Goal: Feedback & Contribution: Leave review/rating

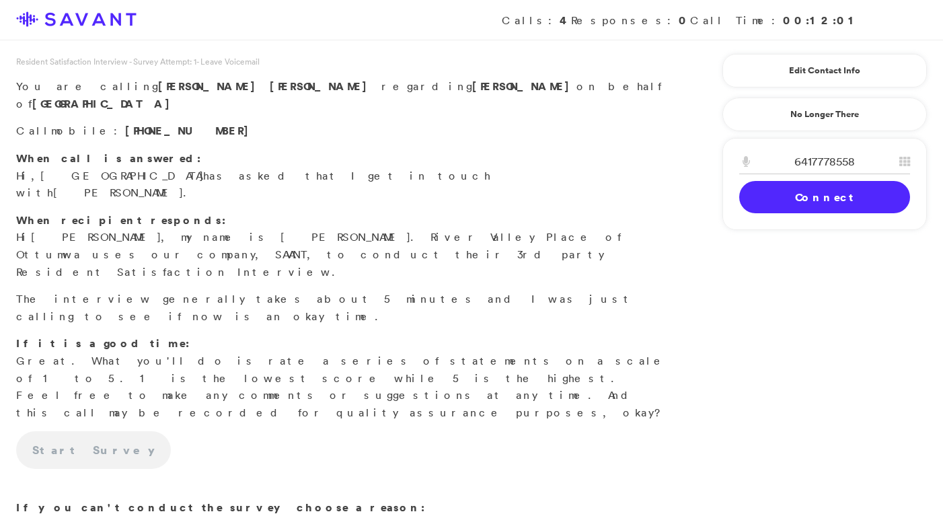
click at [805, 205] on link "Connect" at bounding box center [824, 197] width 171 height 32
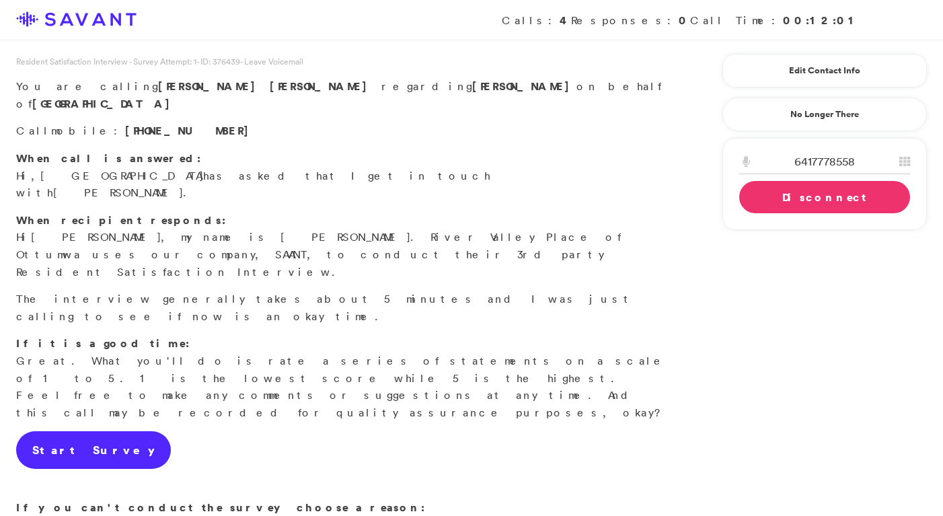
click at [81, 431] on link "Start Survey" at bounding box center [93, 450] width 155 height 38
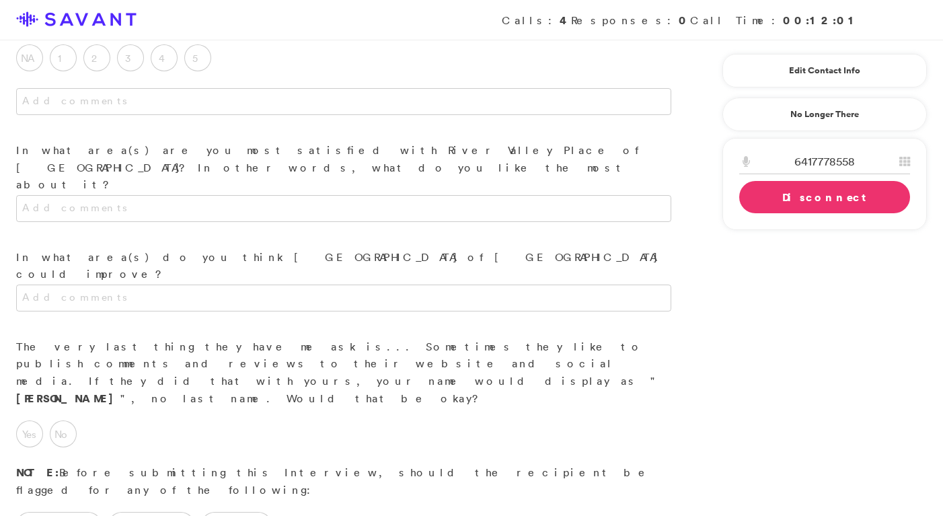
scroll to position [1160, 0]
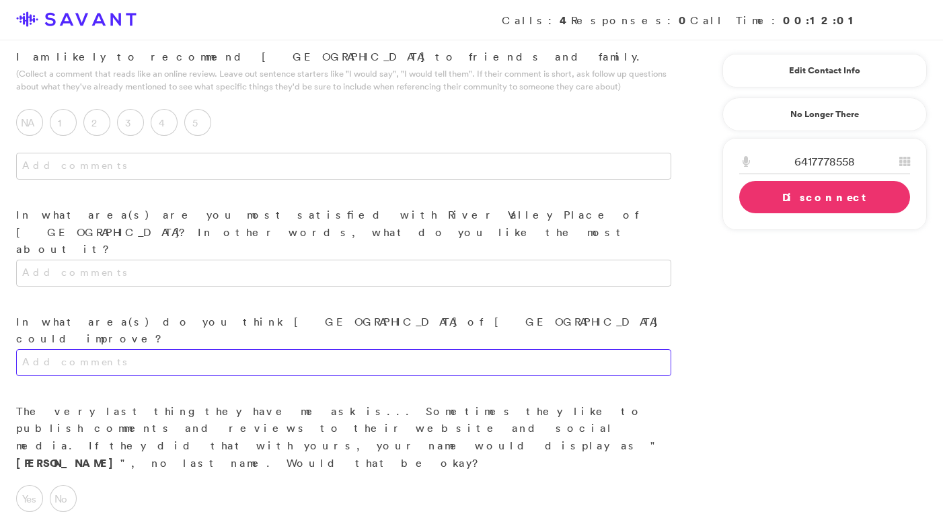
click at [253, 349] on textarea at bounding box center [343, 362] width 655 height 27
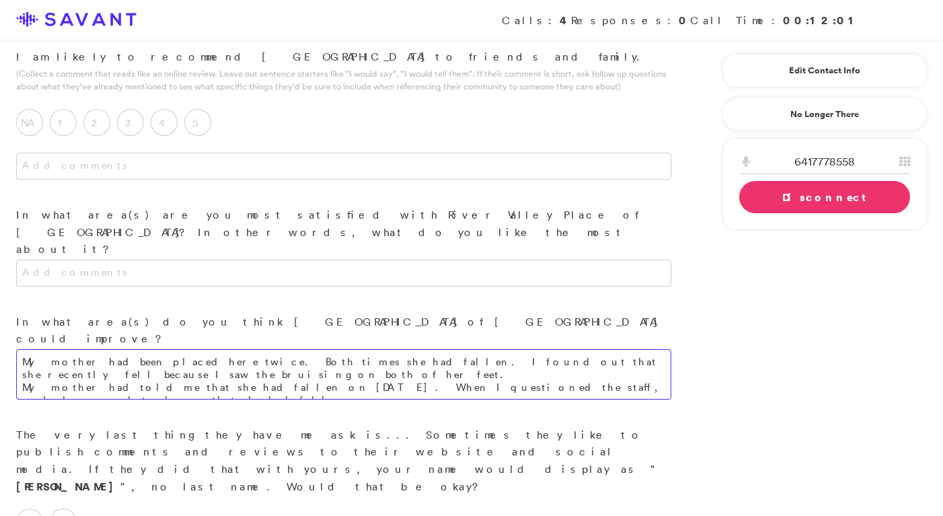
click at [549, 349] on textarea "My mother had been placed here twice. Both times she had fallen. I found out th…" at bounding box center [343, 374] width 655 height 50
click at [640, 349] on textarea "My mother had been placed here twice. Both times she had fallen. I found out th…" at bounding box center [343, 374] width 655 height 50
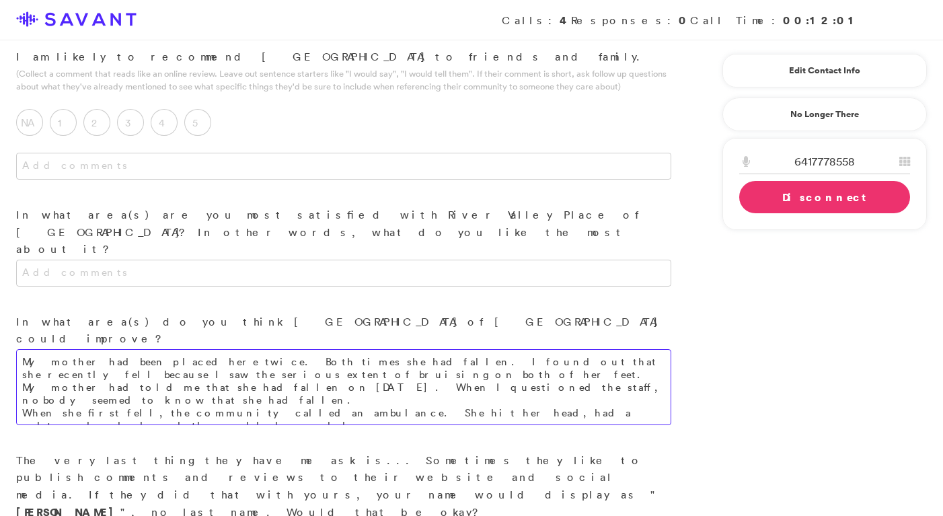
click at [382, 349] on textarea "My mother had been placed here twice. Both times she had fallen. I found out th…" at bounding box center [343, 387] width 655 height 76
click at [428, 349] on textarea "My mother had been placed here twice. Both times she had fallen. I found out th…" at bounding box center [343, 387] width 655 height 76
click at [473, 349] on textarea "My mother had been placed here twice. Both times she had fallen. I found out th…" at bounding box center [343, 387] width 655 height 76
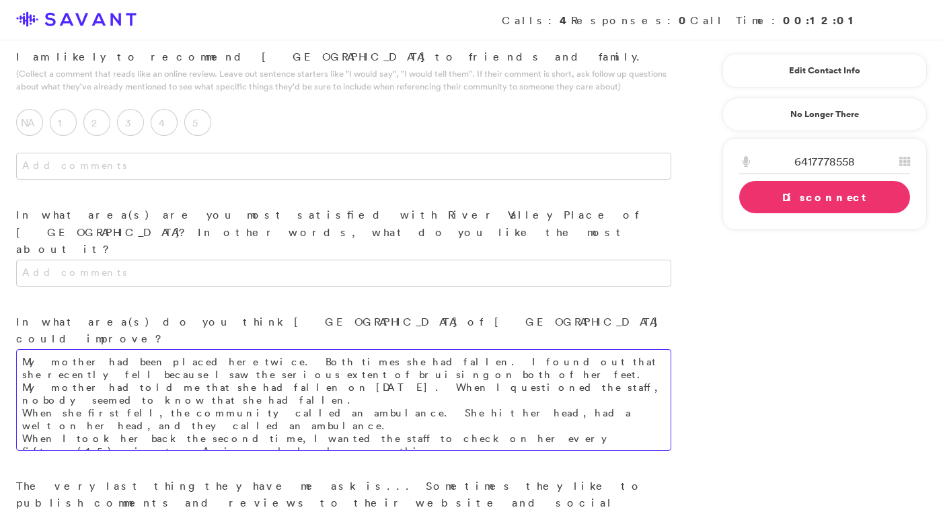
click at [297, 349] on textarea "My mother had been placed here twice. Both times she had fallen. I found out th…" at bounding box center [343, 400] width 655 height 102
click at [358, 349] on textarea "My mother had been placed here twice. Both times she had fallen. I found out th…" at bounding box center [343, 400] width 655 height 102
click at [380, 349] on textarea "My mother had been placed here twice. Both times she had fallen. I found out th…" at bounding box center [343, 400] width 655 height 102
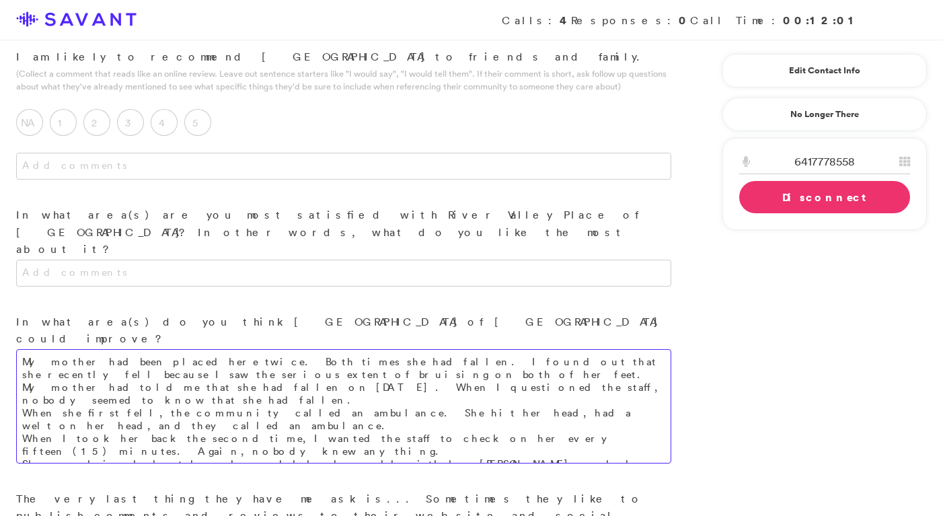
click at [200, 349] on textarea "My mother had been placed here twice. Both times she had fallen. I found out th…" at bounding box center [343, 406] width 655 height 114
click at [487, 349] on textarea "My mother had been placed here twice. Both times she had fallen. I found out th…" at bounding box center [343, 406] width 655 height 114
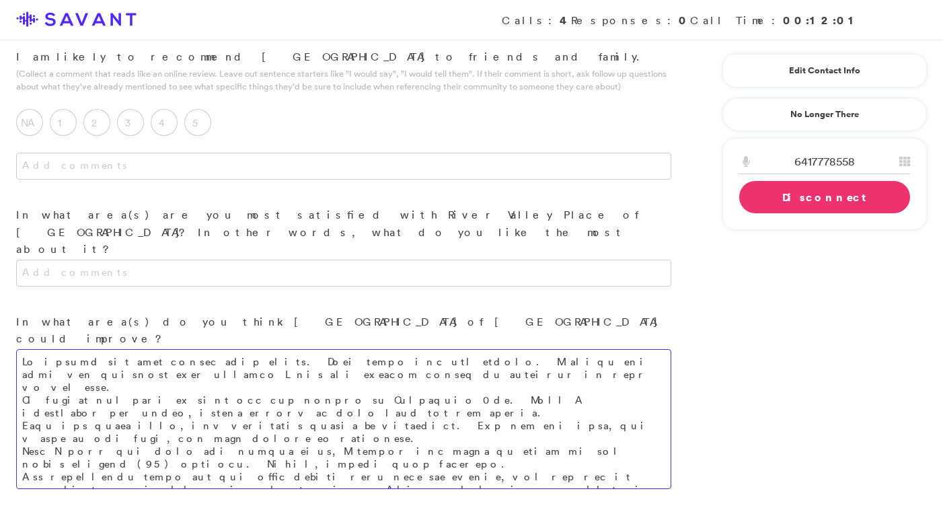
drag, startPoint x: 253, startPoint y: 320, endPoint x: 16, endPoint y: 319, distance: 236.7
click at [16, 349] on textarea at bounding box center [343, 419] width 655 height 140
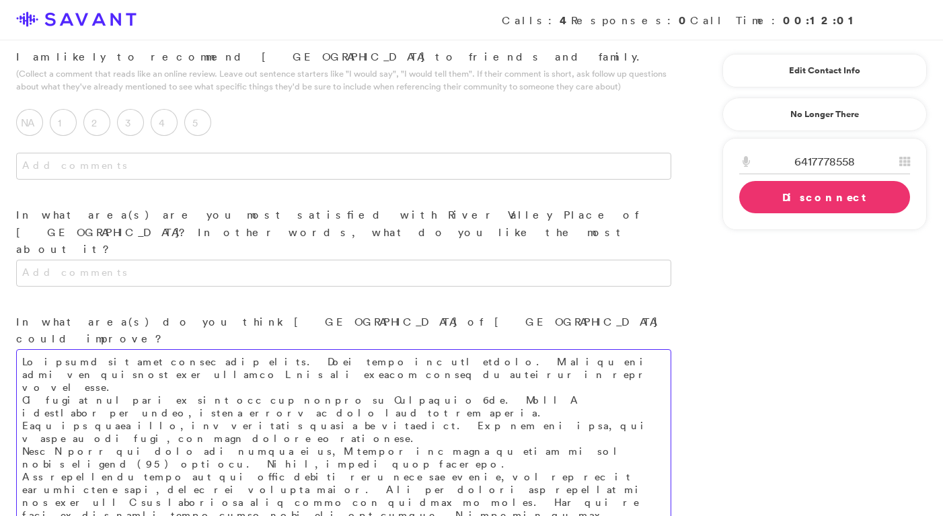
click at [286, 397] on textarea at bounding box center [343, 457] width 655 height 217
click at [545, 412] on textarea at bounding box center [343, 463] width 655 height 229
drag, startPoint x: 342, startPoint y: 482, endPoint x: 27, endPoint y: 473, distance: 315.5
click at [27, 473] on textarea at bounding box center [343, 495] width 655 height 293
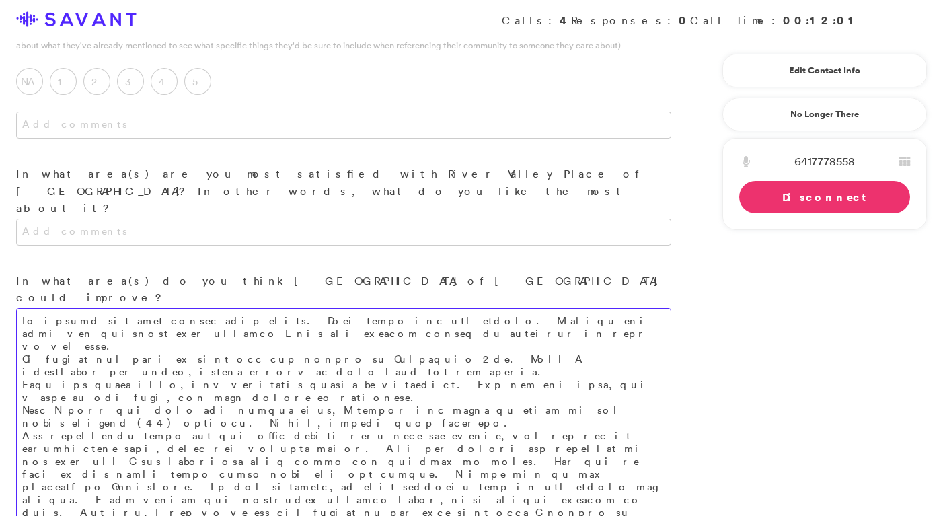
scroll to position [1232, 0]
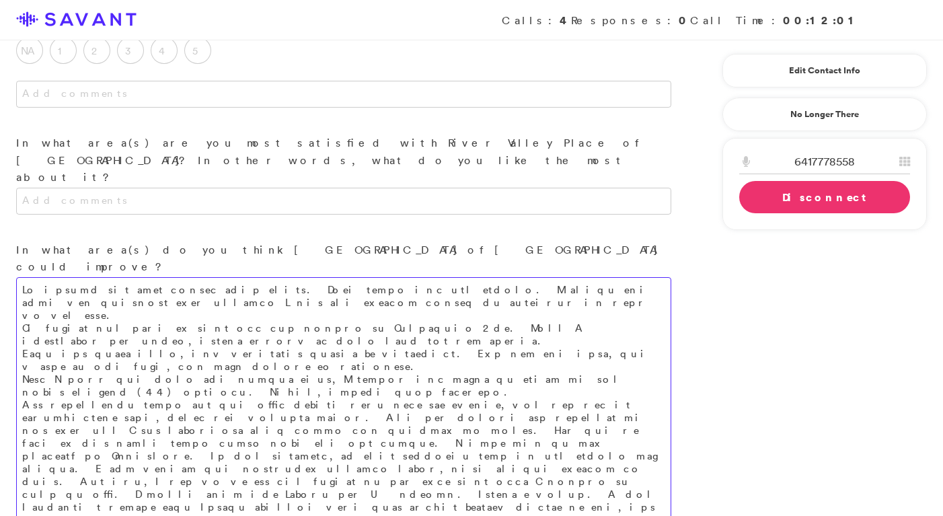
click at [615, 376] on textarea at bounding box center [343, 430] width 655 height 306
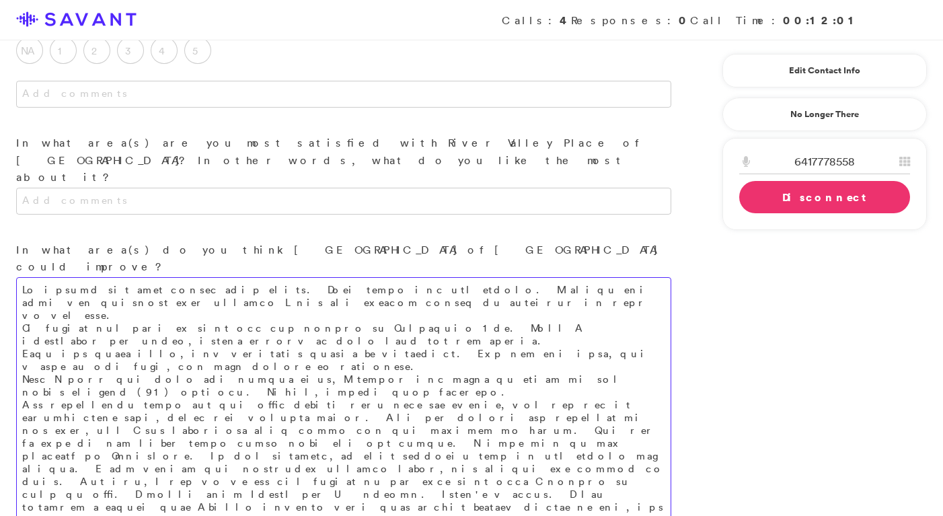
click at [315, 416] on textarea at bounding box center [343, 430] width 655 height 306
click at [389, 416] on textarea at bounding box center [343, 430] width 655 height 306
drag, startPoint x: 300, startPoint y: 429, endPoint x: 3, endPoint y: 426, distance: 297.3
click at [3, 426] on div at bounding box center [343, 450] width 687 height 346
click at [163, 428] on textarea at bounding box center [343, 436] width 655 height 319
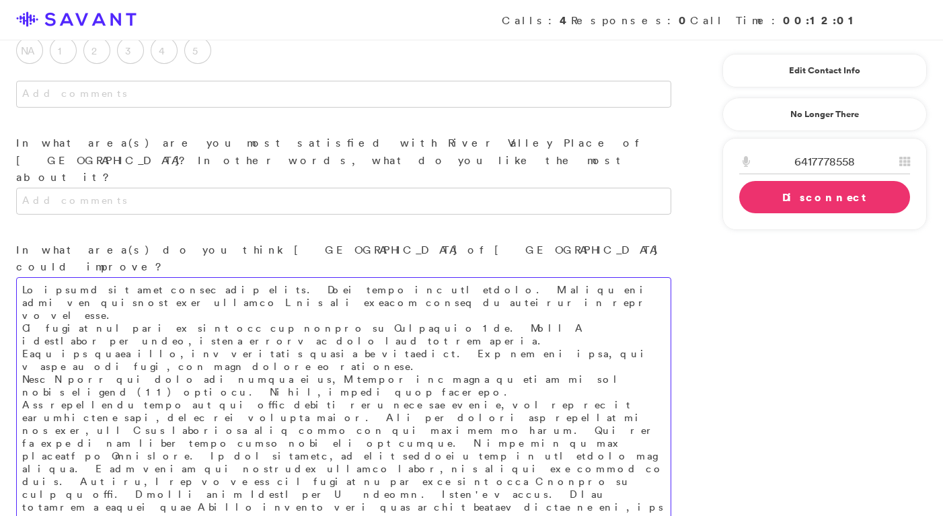
click at [585, 429] on textarea at bounding box center [343, 436] width 655 height 319
click at [78, 443] on textarea at bounding box center [343, 443] width 655 height 332
click at [219, 439] on textarea at bounding box center [343, 443] width 655 height 332
drag, startPoint x: 246, startPoint y: 462, endPoint x: 595, endPoint y: 459, distance: 348.4
click at [595, 459] on textarea at bounding box center [343, 455] width 655 height 357
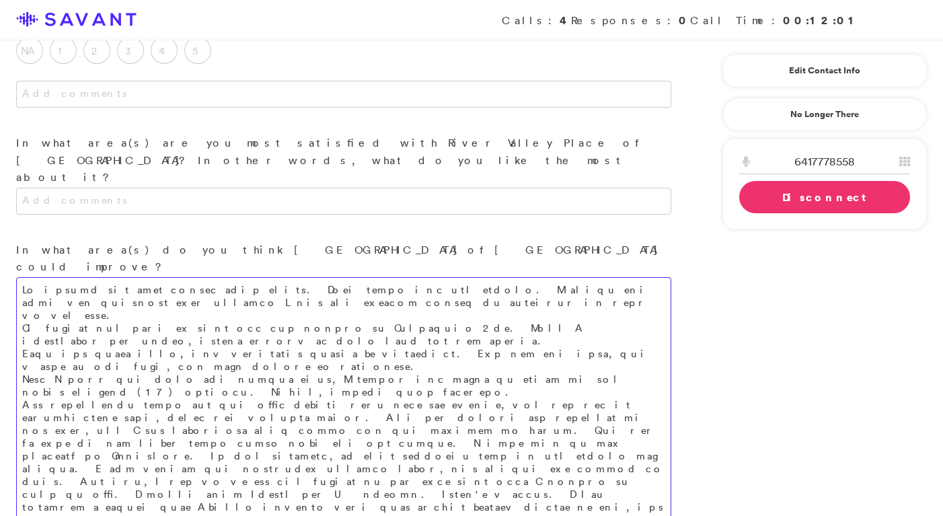
click at [597, 458] on textarea at bounding box center [343, 455] width 655 height 357
drag, startPoint x: 590, startPoint y: 455, endPoint x: 657, endPoint y: 476, distance: 70.0
click at [657, 476] on textarea at bounding box center [343, 455] width 655 height 357
click at [441, 478] on textarea at bounding box center [343, 468] width 655 height 383
click at [174, 494] on textarea at bounding box center [343, 474] width 655 height 395
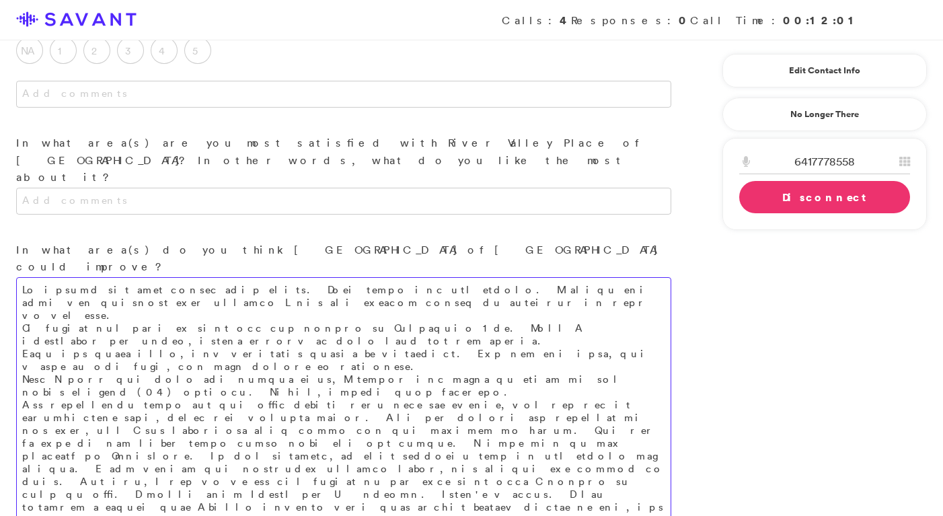
click at [235, 494] on textarea at bounding box center [343, 474] width 655 height 395
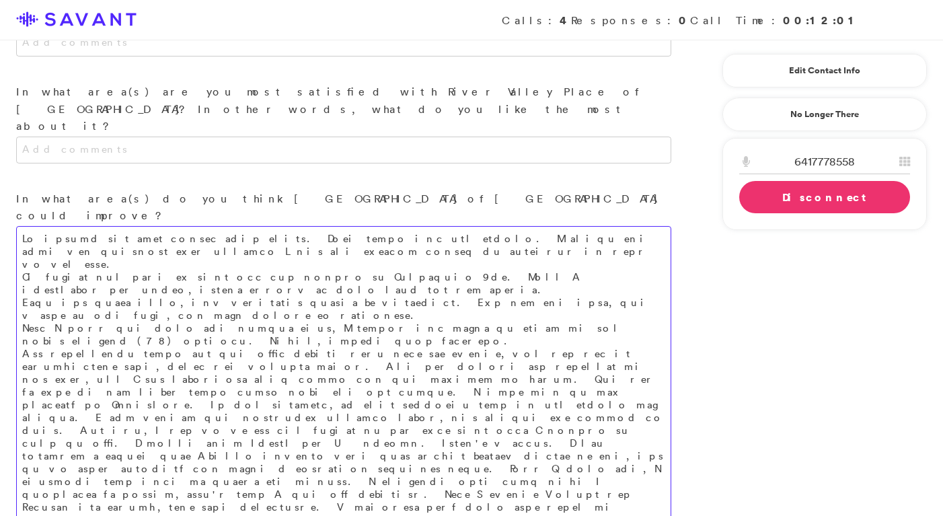
scroll to position [1312, 0]
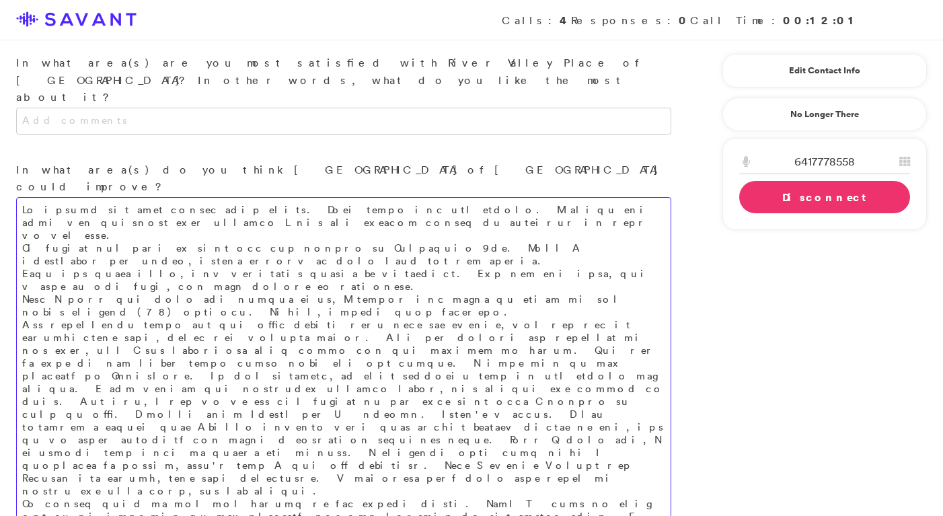
drag, startPoint x: 180, startPoint y: 437, endPoint x: 26, endPoint y: 435, distance: 154.0
click at [26, 435] on textarea at bounding box center [343, 407] width 655 height 421
click at [224, 505] on textarea at bounding box center [343, 433] width 655 height 472
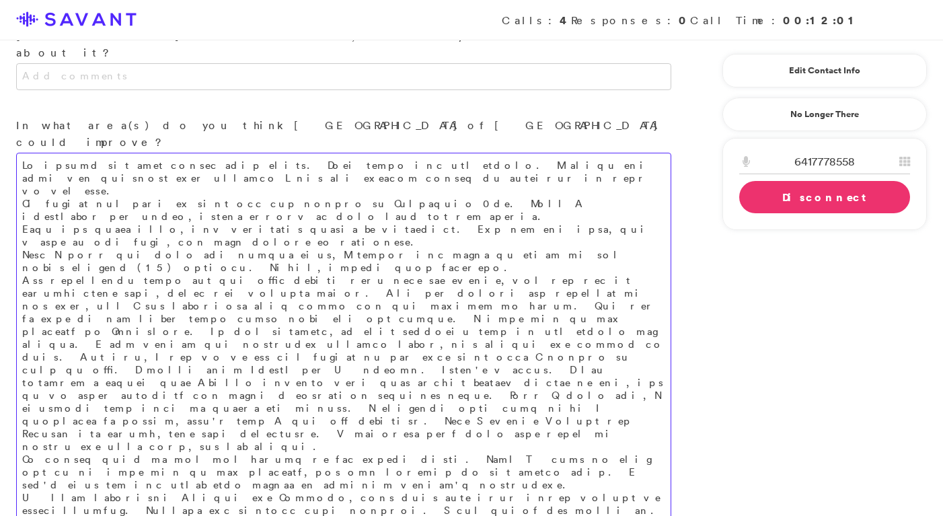
scroll to position [1358, 0]
click at [385, 456] on textarea at bounding box center [343, 387] width 655 height 472
click at [339, 485] on textarea at bounding box center [343, 400] width 655 height 498
click at [313, 484] on textarea at bounding box center [343, 400] width 655 height 498
type textarea "My mother had been placed here twice. Both times she had fallen. I found out th…"
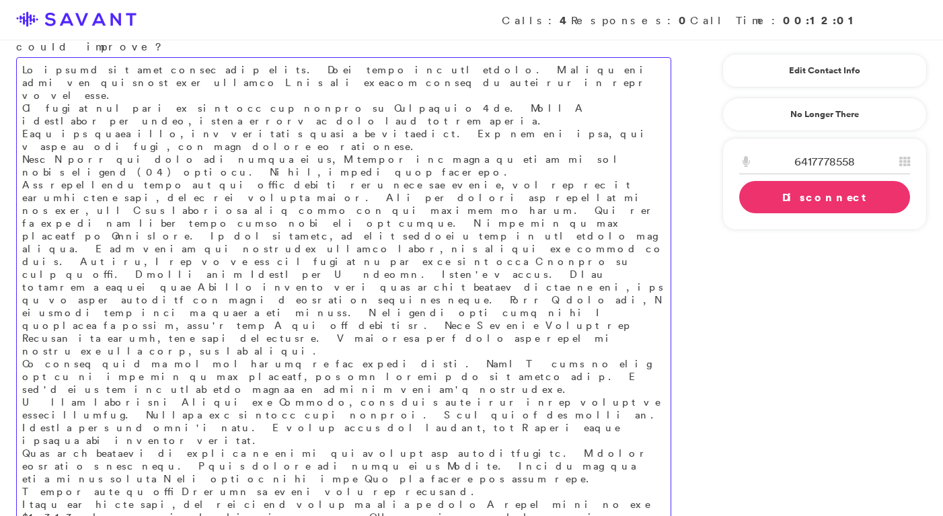
scroll to position [1453, 0]
drag, startPoint x: 317, startPoint y: 412, endPoint x: 517, endPoint y: 406, distance: 199.9
click at [517, 406] on textarea at bounding box center [343, 317] width 655 height 523
click at [514, 416] on textarea at bounding box center [343, 317] width 655 height 523
drag, startPoint x: 510, startPoint y: 420, endPoint x: 574, endPoint y: 401, distance: 66.6
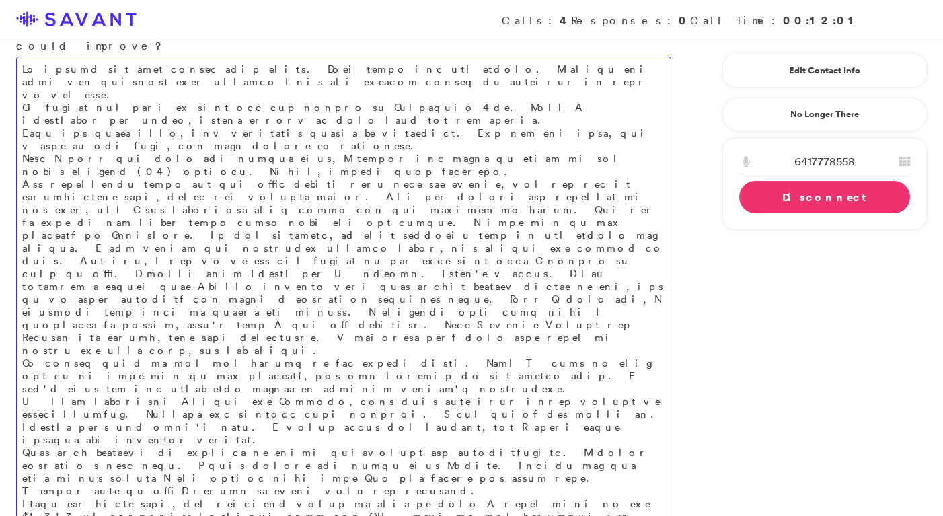
click at [574, 401] on textarea at bounding box center [343, 317] width 655 height 523
click at [315, 441] on textarea at bounding box center [343, 330] width 655 height 549
click at [518, 436] on textarea at bounding box center [343, 330] width 655 height 549
click at [567, 441] on textarea at bounding box center [343, 330] width 655 height 549
click at [572, 445] on textarea at bounding box center [343, 330] width 655 height 549
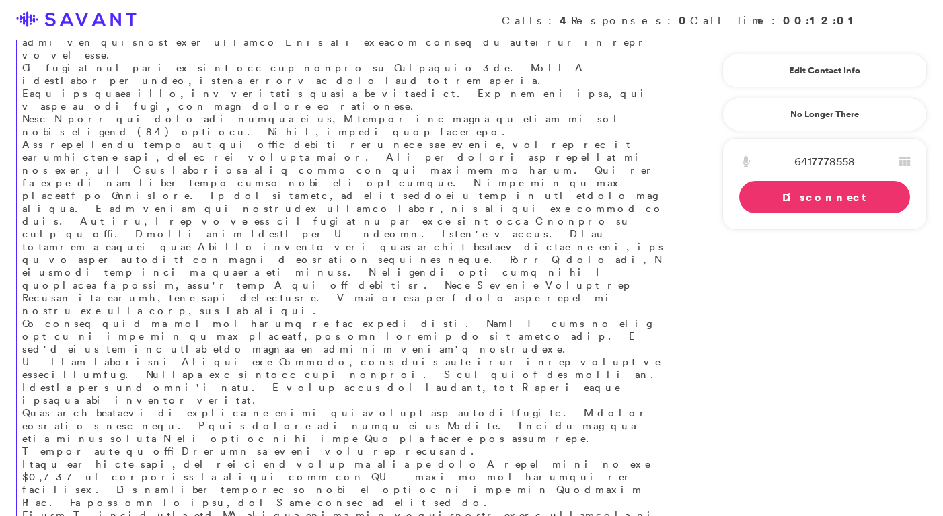
scroll to position [1494, 0]
click at [453, 373] on textarea at bounding box center [343, 302] width 655 height 574
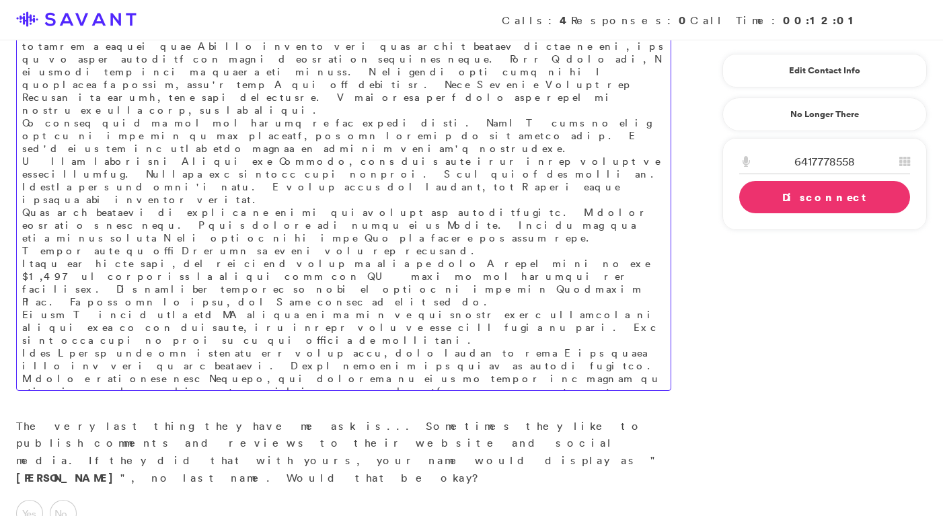
scroll to position [1639, 0]
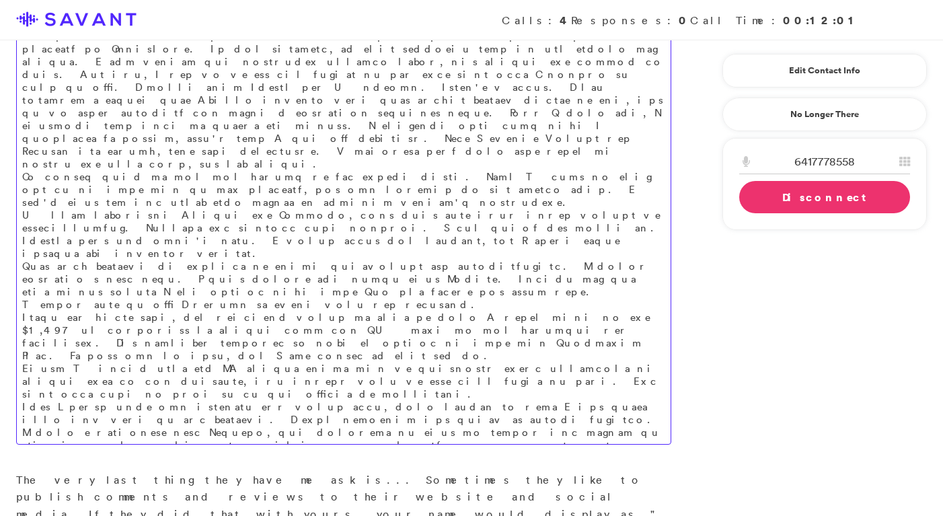
click at [584, 264] on textarea at bounding box center [343, 157] width 655 height 574
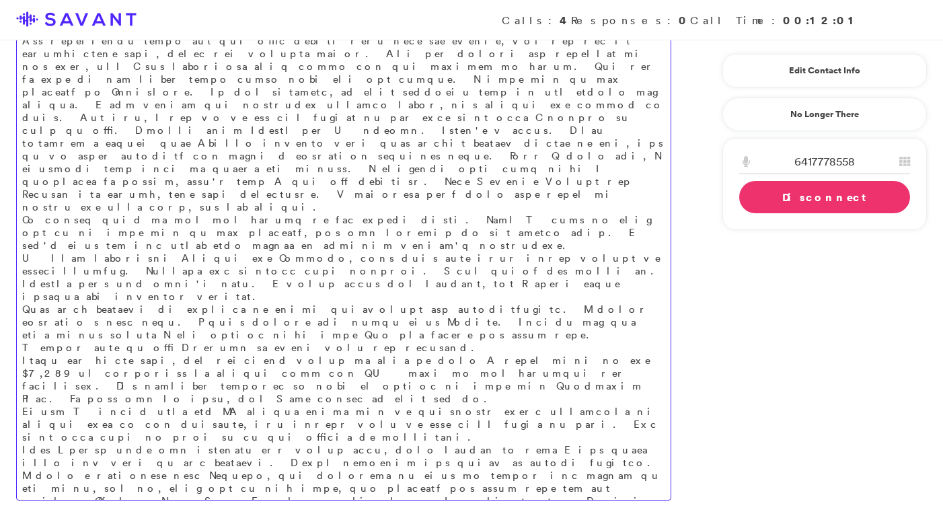
scroll to position [1606, 0]
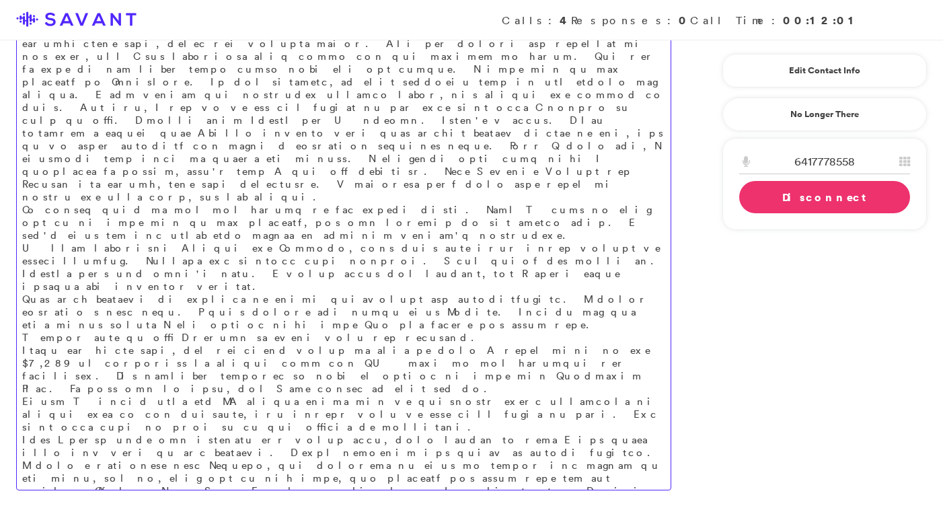
click at [340, 309] on textarea at bounding box center [343, 196] width 655 height 587
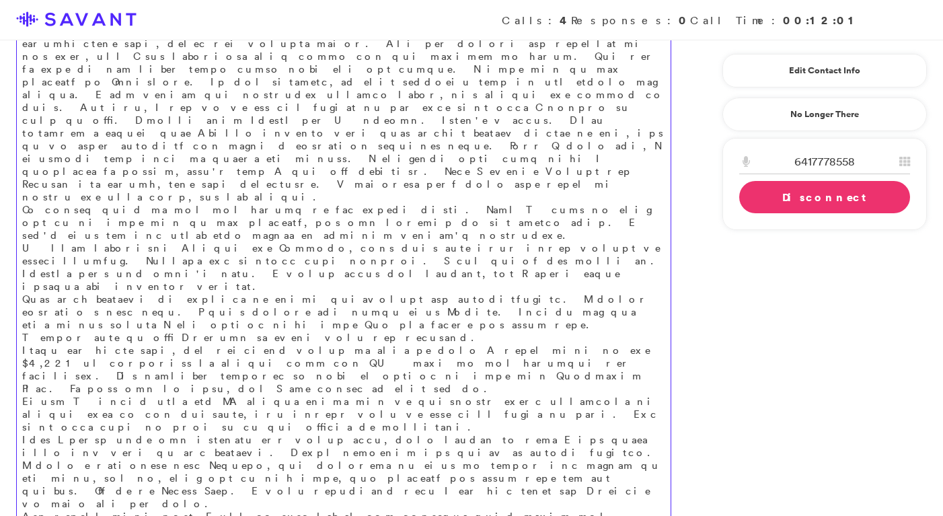
click at [254, 350] on textarea at bounding box center [343, 215] width 655 height 625
click at [347, 350] on textarea at bounding box center [343, 215] width 655 height 625
drag, startPoint x: 486, startPoint y: 352, endPoint x: 356, endPoint y: 350, distance: 129.8
click at [356, 350] on textarea at bounding box center [343, 215] width 655 height 625
click at [591, 388] on textarea at bounding box center [343, 241] width 655 height 677
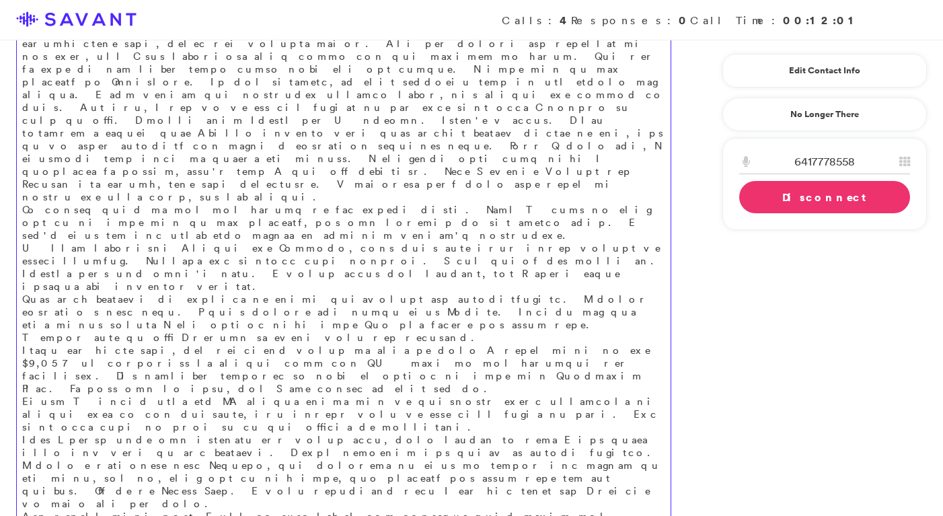
click at [169, 400] on textarea at bounding box center [343, 241] width 655 height 677
click at [151, 399] on textarea at bounding box center [343, 241] width 655 height 677
drag, startPoint x: 277, startPoint y: 422, endPoint x: 46, endPoint y: 415, distance: 230.8
click at [46, 415] on textarea at bounding box center [343, 254] width 655 height 702
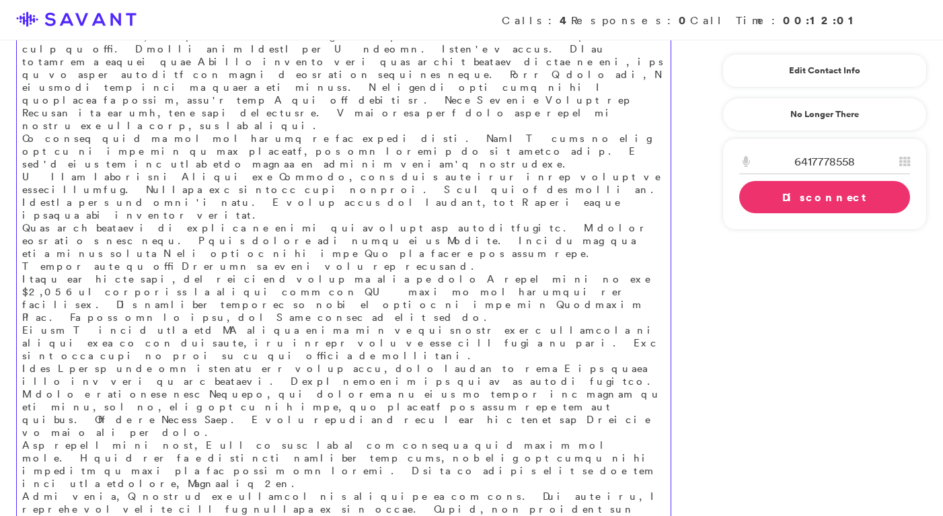
scroll to position [1681, 0]
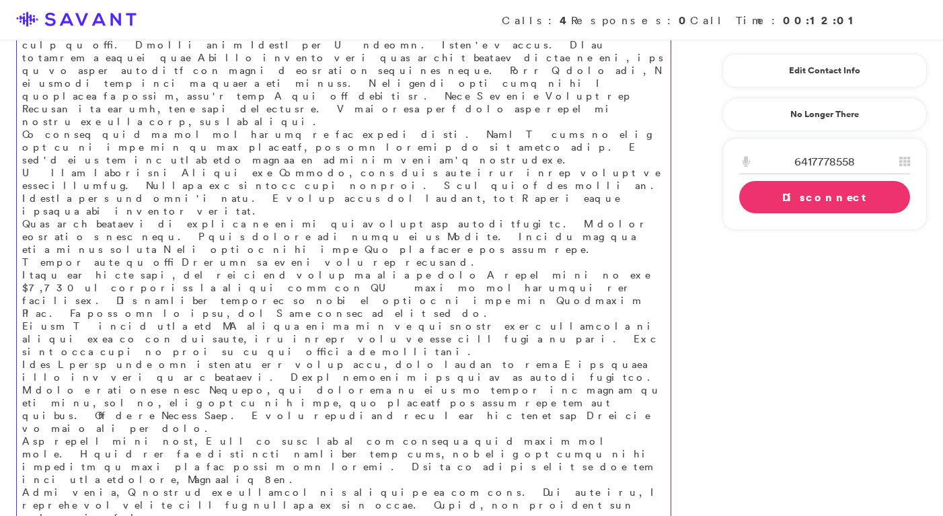
type textarea "My mother had been placed here twice. Both times she had fallen. I found out th…"
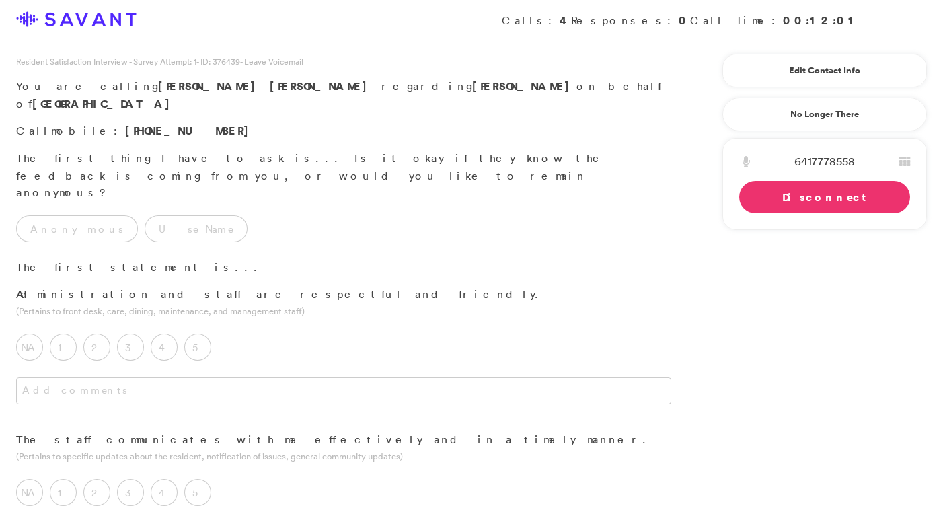
type textarea "My mother had been placed here twice. Both times she had fallen. I found out th…"
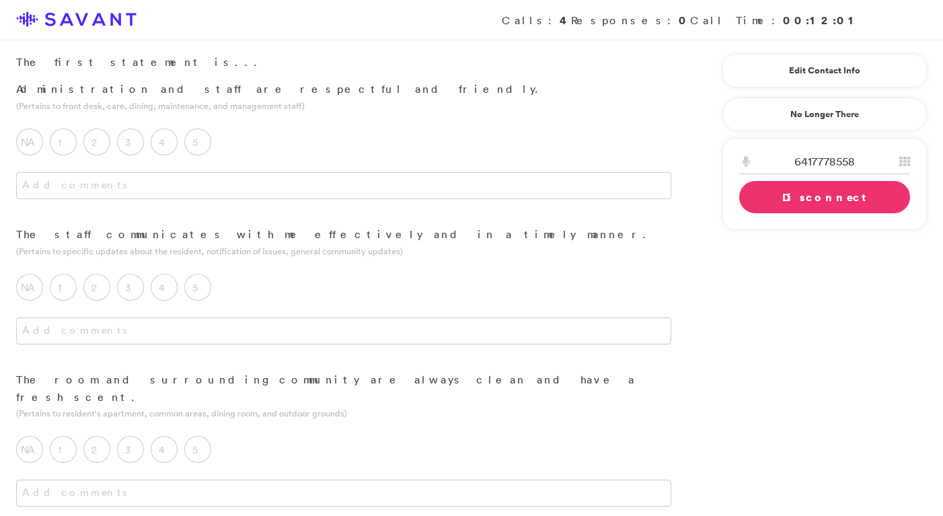
scroll to position [215, 0]
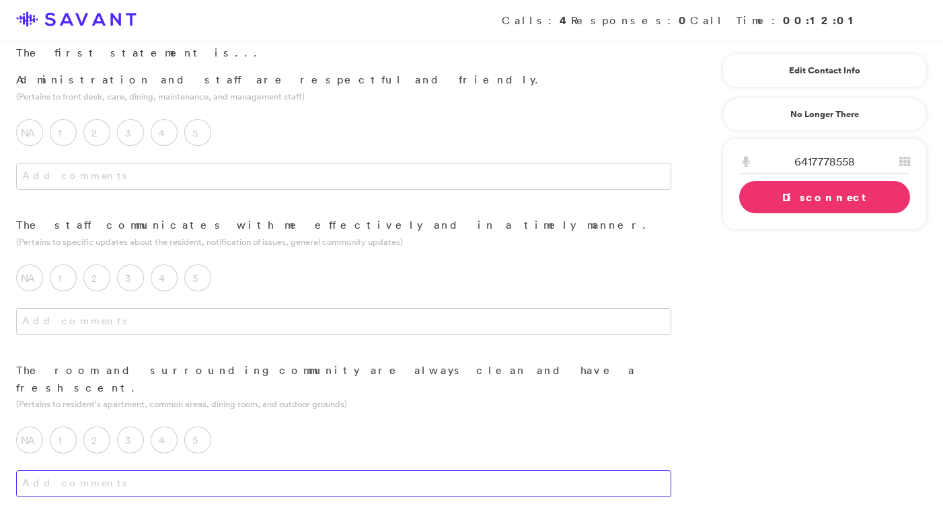
click at [325, 470] on textarea at bounding box center [343, 483] width 655 height 27
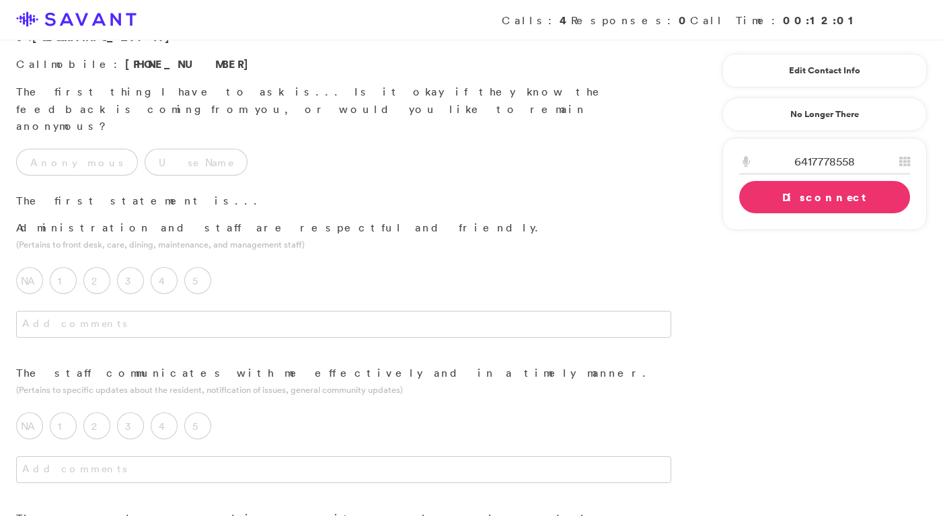
scroll to position [61, 0]
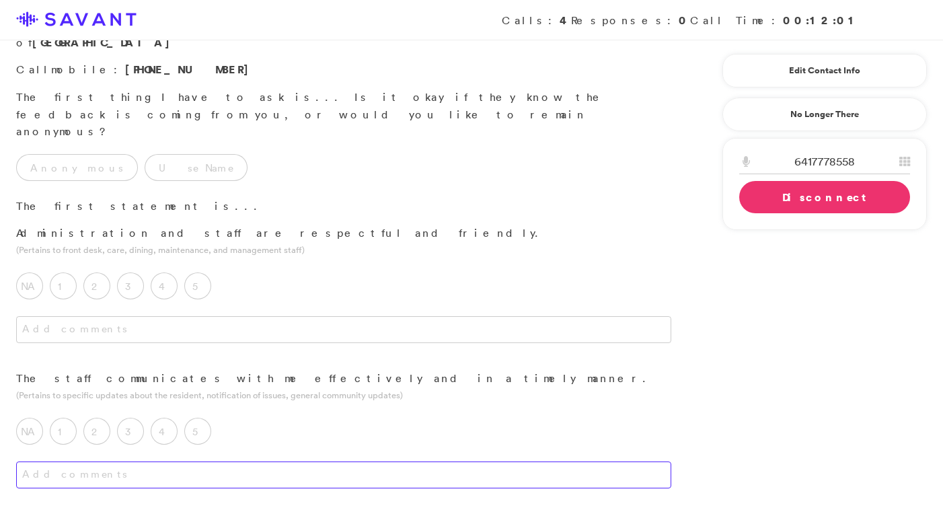
type textarea "The facility is nice and very clean. I noticed that my mother's room was dirty.…"
click at [336, 461] on textarea at bounding box center [343, 474] width 655 height 27
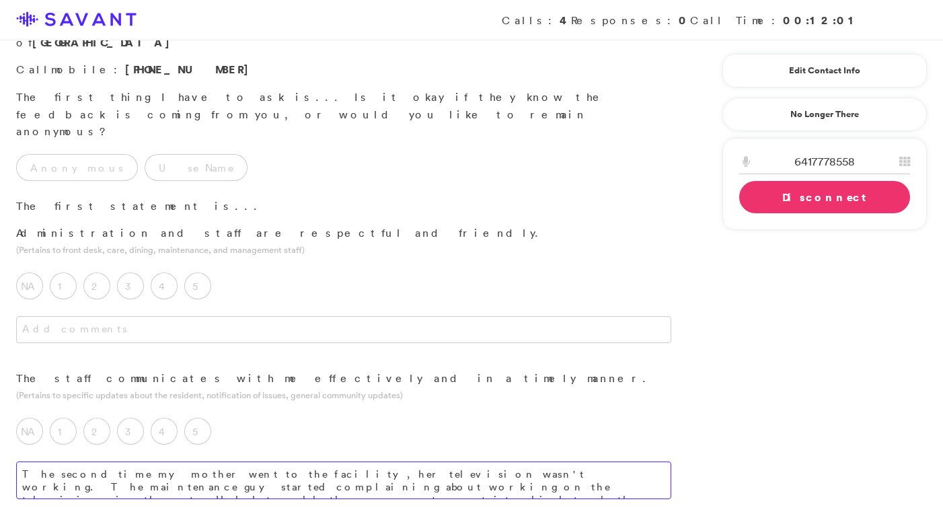
click at [426, 461] on textarea "The second time my mother went to the facility, her television wasn't working. …" at bounding box center [343, 480] width 655 height 38
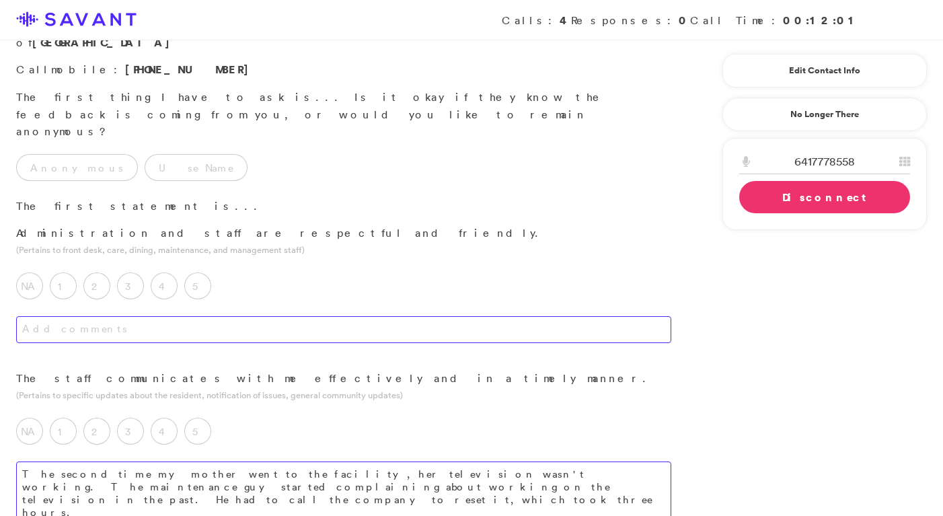
type textarea "The second time my mother went to the facility, her television wasn't working. …"
click at [272, 316] on textarea at bounding box center [343, 329] width 655 height 27
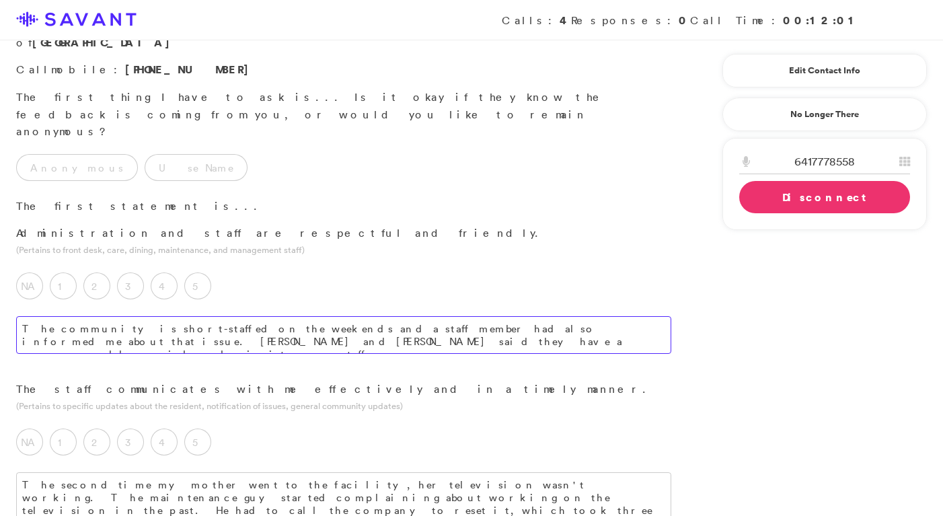
click at [26, 316] on textarea "The community is short-staffed on the weekends and a staff member had also info…" at bounding box center [343, 335] width 655 height 38
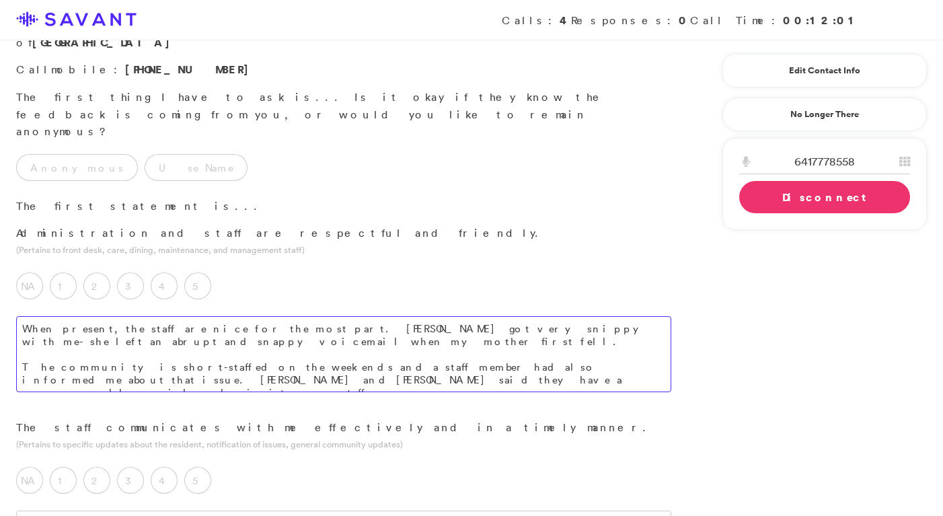
click at [274, 316] on textarea "When present, the staff are nice for the most part. Shayanne got very snippy wi…" at bounding box center [343, 354] width 655 height 76
click at [272, 316] on textarea "When present, the staff are nice for the most part. Cheyanne got very snippy wi…" at bounding box center [343, 354] width 655 height 76
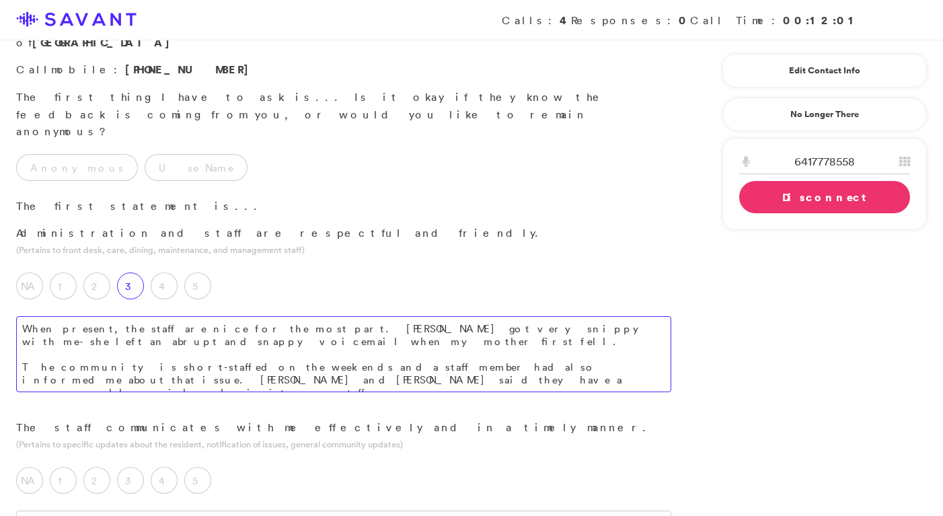
type textarea "When present, the staff are nice for the most part. Cheyanne got very snippy wi…"
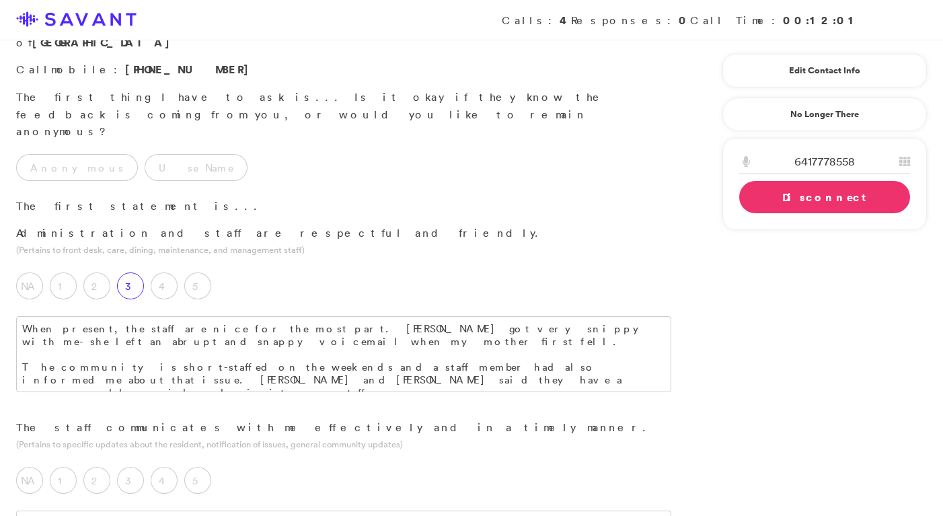
click at [128, 272] on label "3" at bounding box center [130, 285] width 27 height 27
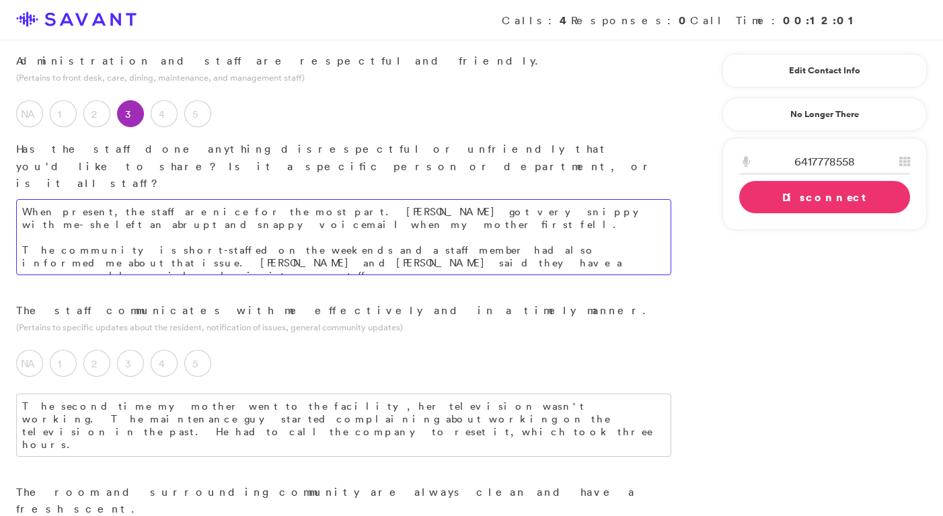
scroll to position [234, 0]
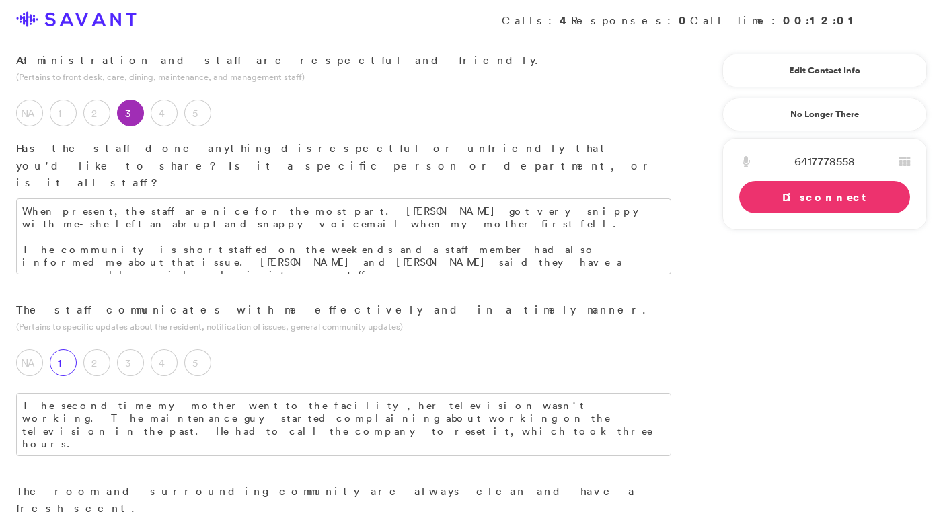
click at [57, 349] on label "1" at bounding box center [63, 362] width 27 height 27
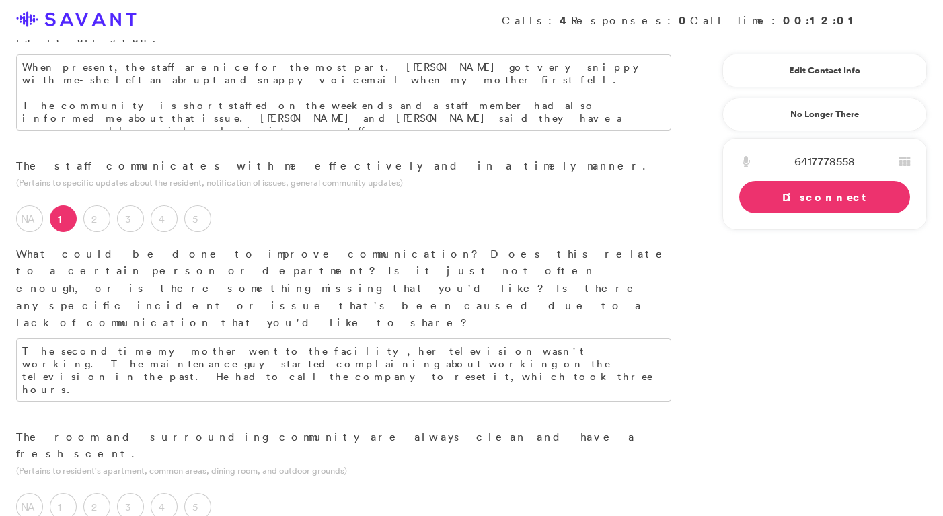
scroll to position [381, 0]
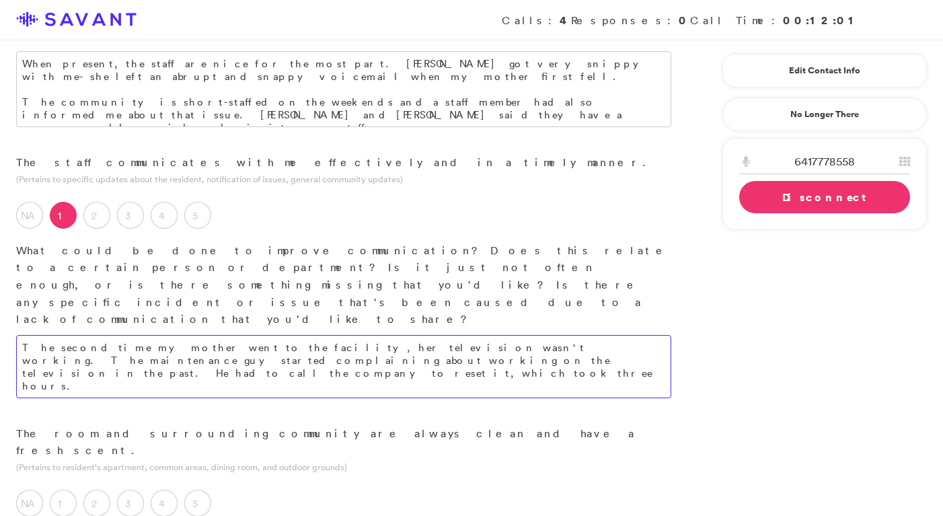
click at [438, 335] on textarea "The second time my mother went to the facility, her television wasn't working. …" at bounding box center [343, 366] width 655 height 63
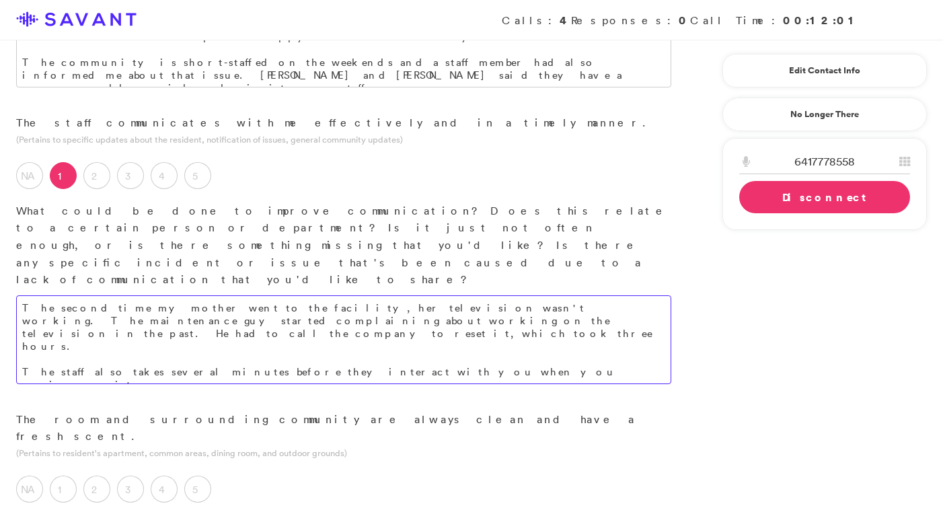
scroll to position [422, 0]
type textarea "The second time my mother went to the facility, her television wasn't working. …"
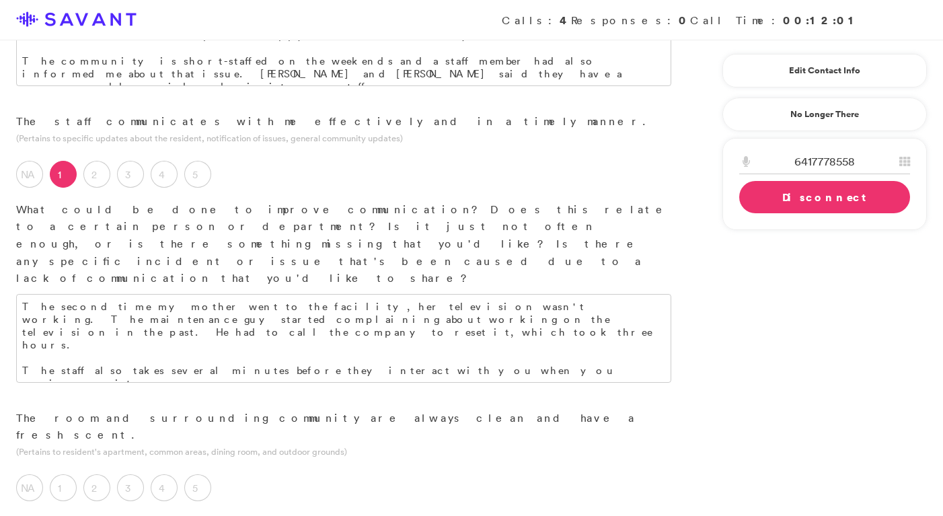
click at [158, 474] on div "4" at bounding box center [168, 491] width 34 height 34
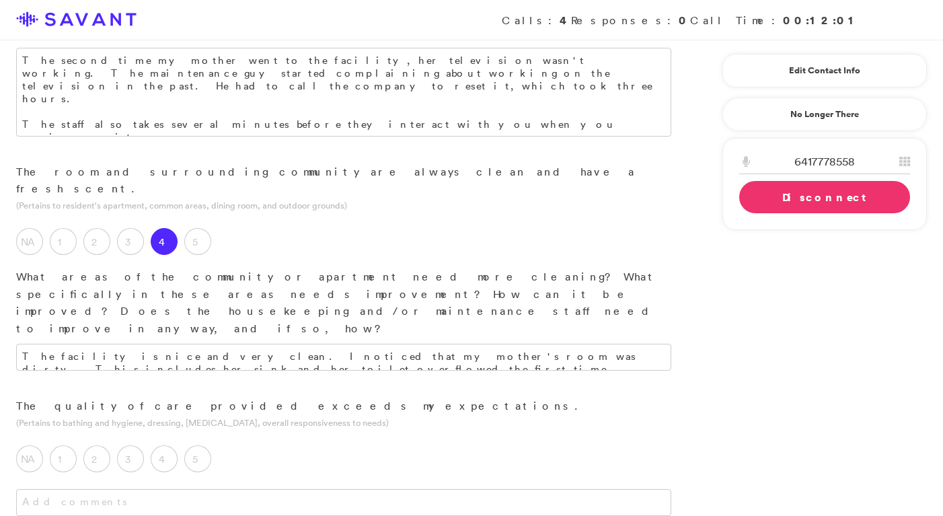
scroll to position [673, 0]
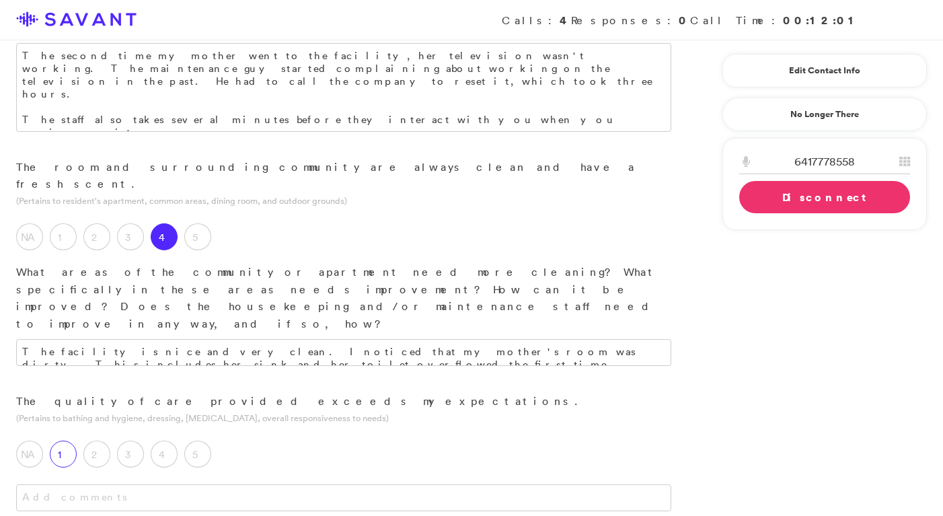
click at [68, 441] on label "1" at bounding box center [63, 454] width 27 height 27
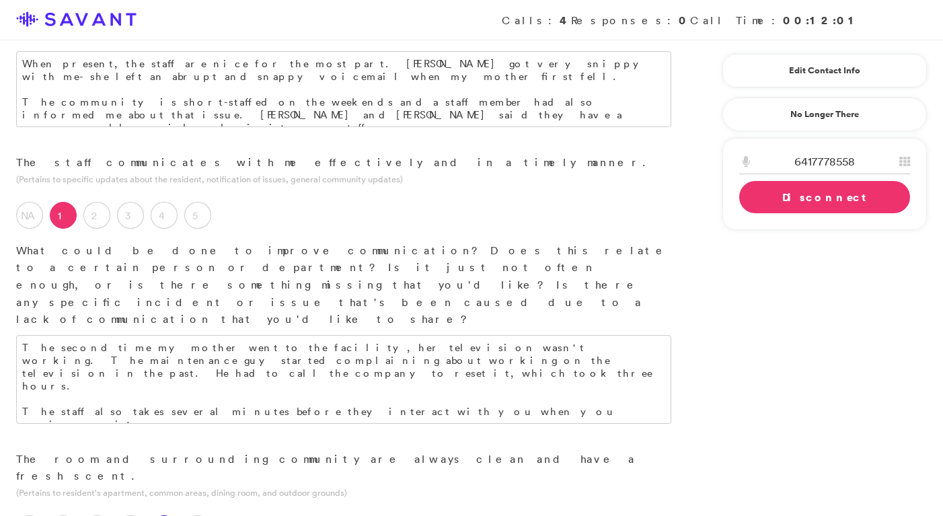
scroll to position [0, 0]
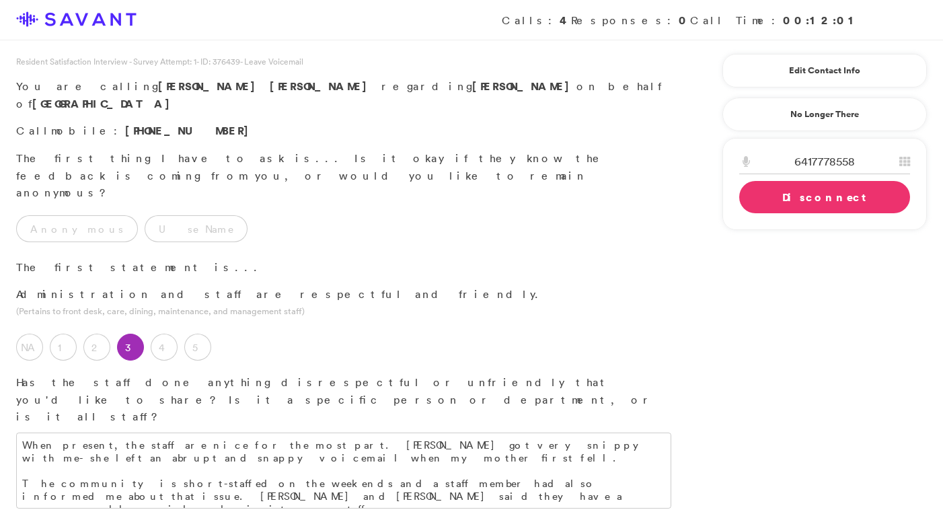
type textarea "I don't think my mother should have fallen at all while under their care. They …"
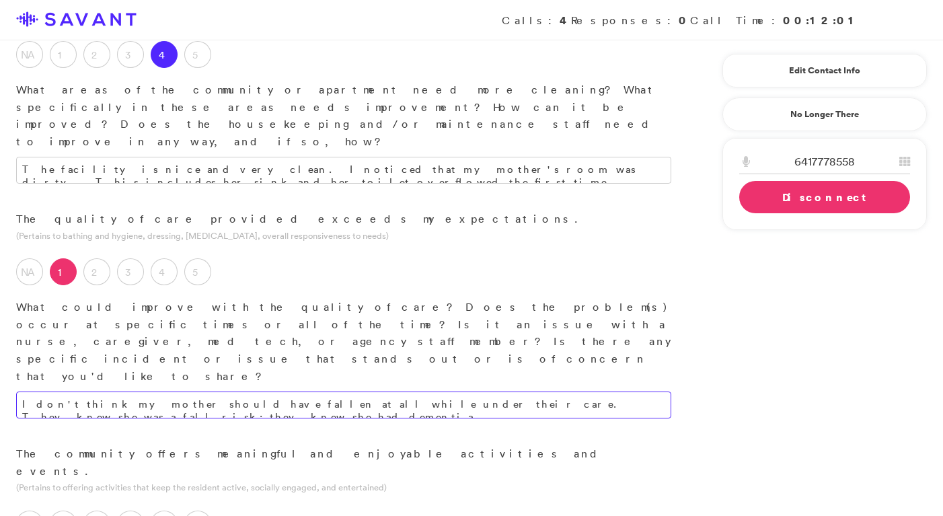
scroll to position [857, 0]
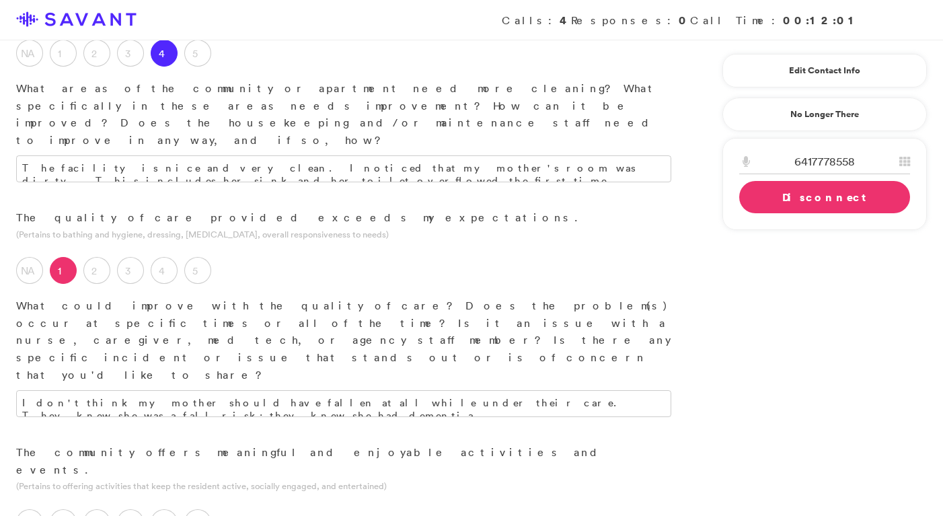
drag, startPoint x: 340, startPoint y: 357, endPoint x: 325, endPoint y: 344, distance: 20.1
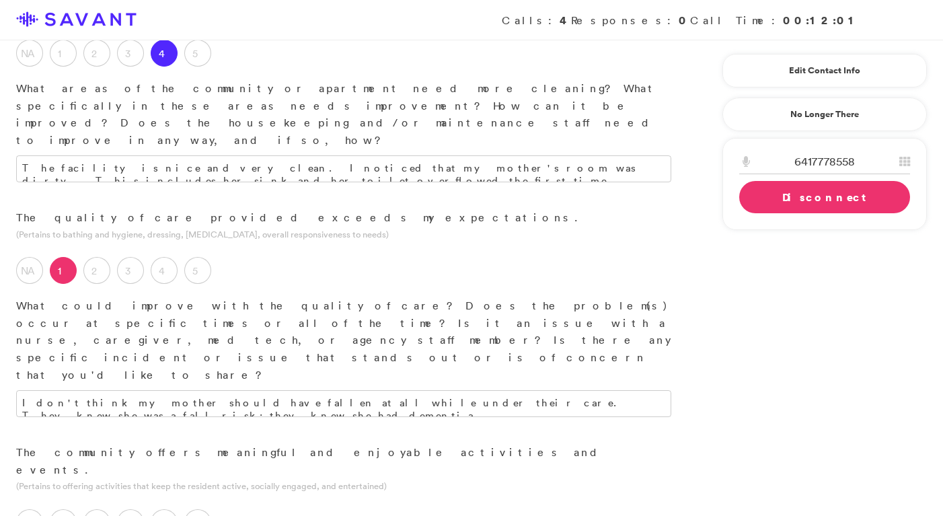
drag, startPoint x: 481, startPoint y: 359, endPoint x: 322, endPoint y: 338, distance: 160.2
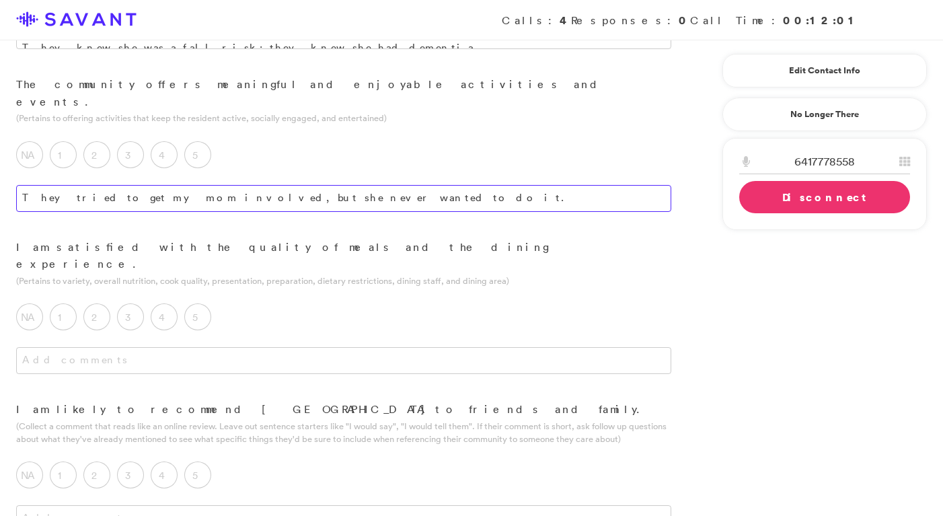
scroll to position [1196, 0]
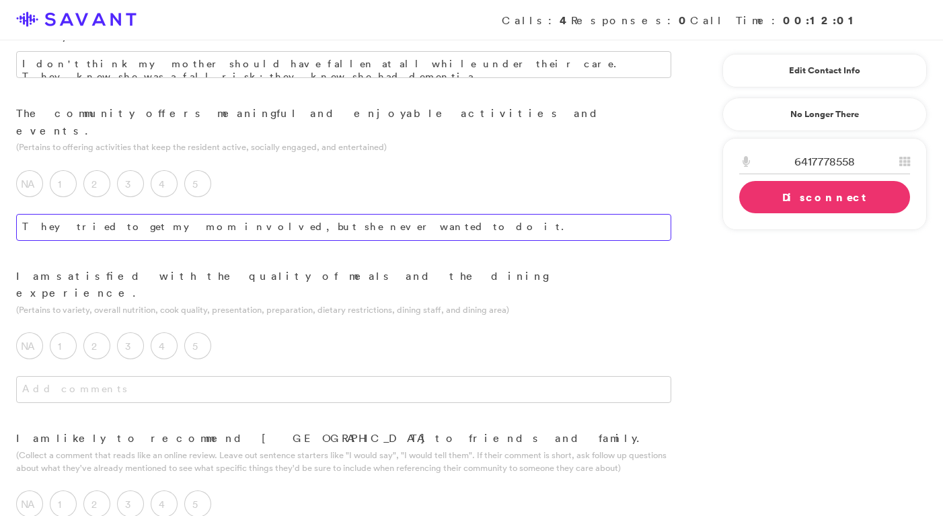
type textarea "They tried to get my mom involved, but she never wanted to do it."
paste textarea "The one aide who administered my mother's medications was really nice. She even…"
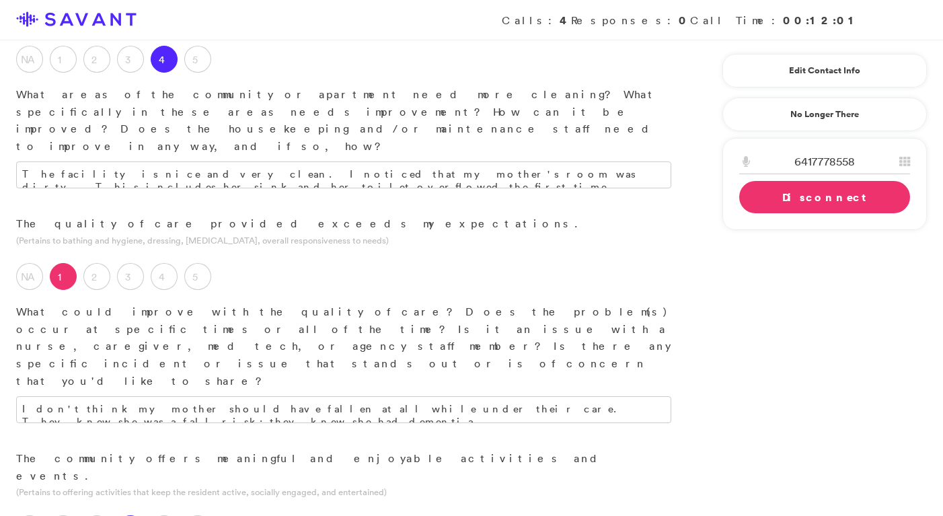
scroll to position [847, 0]
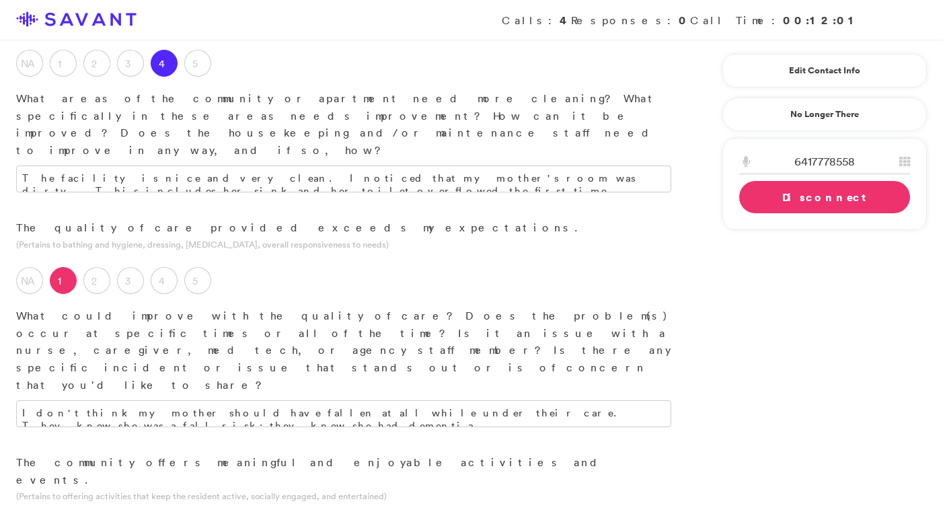
type textarea "The one aide who administered my mother's medications was really nice. She even…"
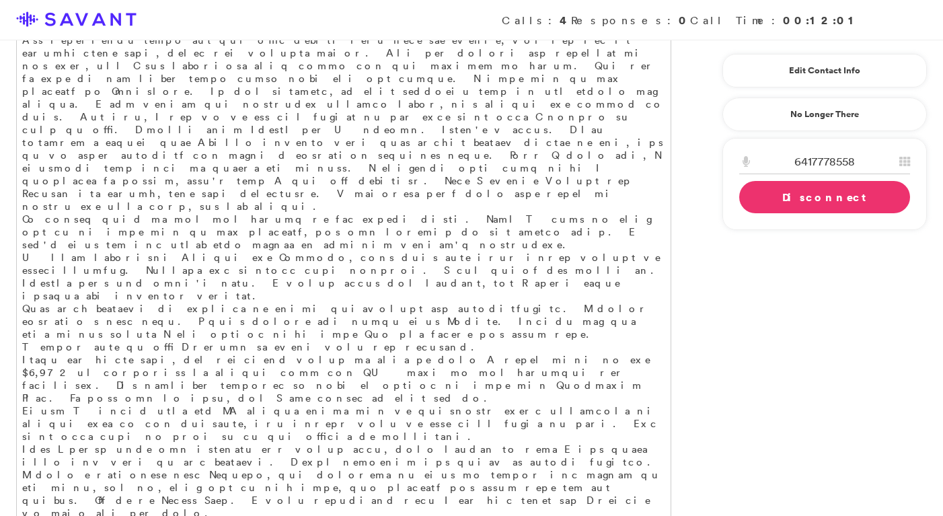
scroll to position [2176, 0]
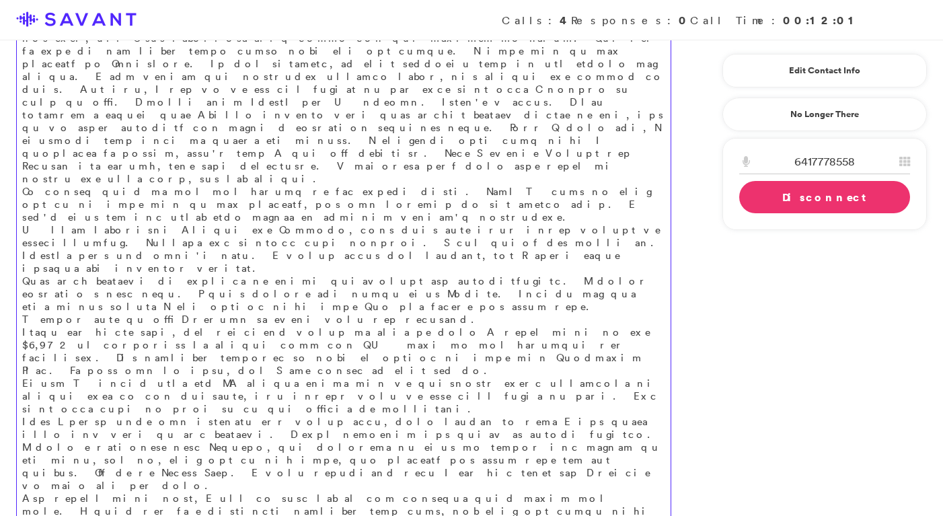
click at [236, 355] on textarea at bounding box center [343, 300] width 655 height 830
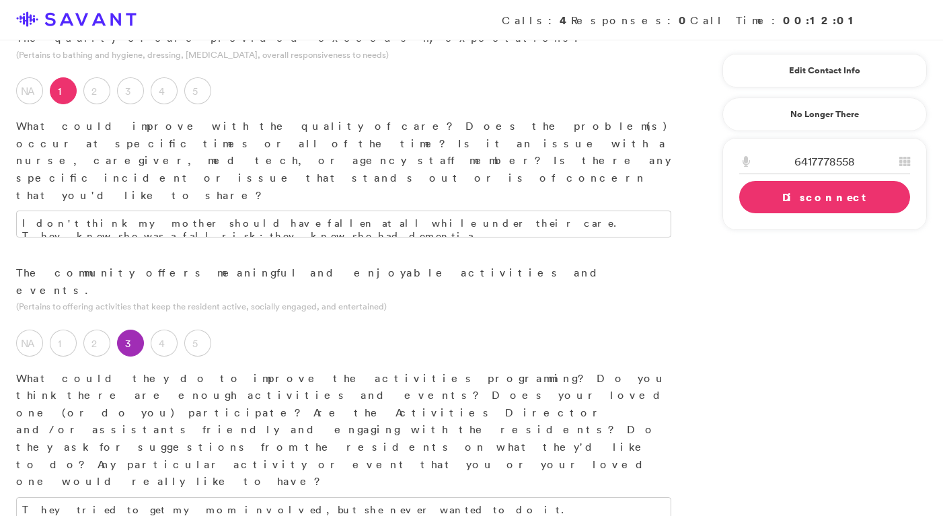
scroll to position [1037, 0]
type textarea "My mother had been placed here twice. Both times she had fallen. I found out th…"
drag, startPoint x: 545, startPoint y: 390, endPoint x: 508, endPoint y: 389, distance: 37.7
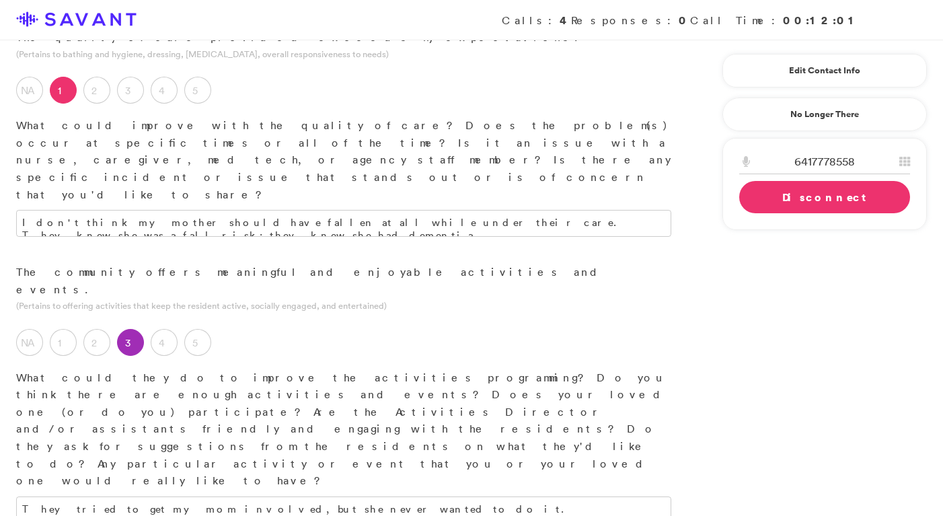
type textarea "Mom liked the food initially- they had put sugar on the carrots. However, she c…"
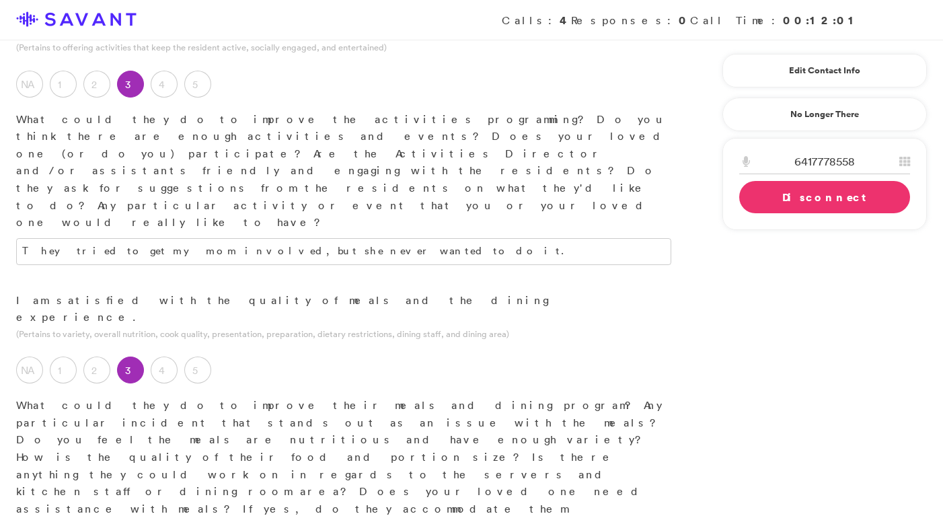
scroll to position [1302, 0]
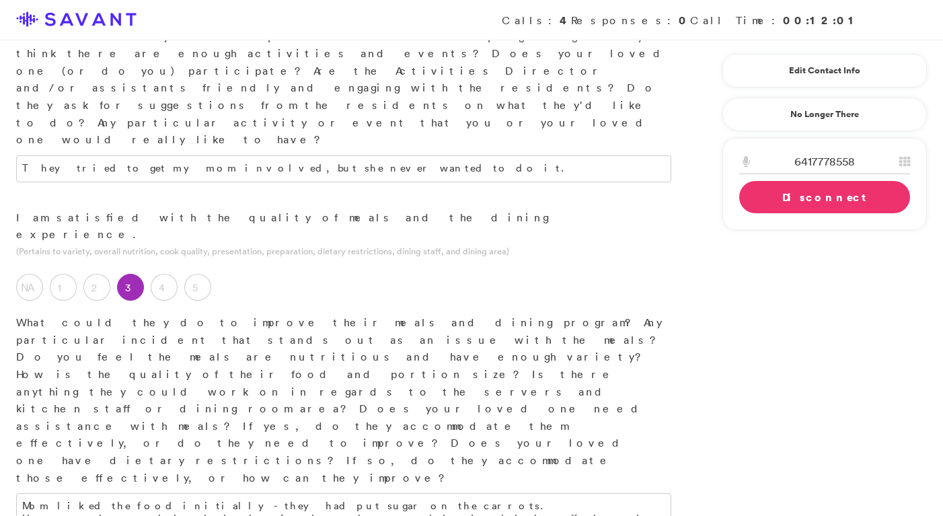
scroll to position [1381, 0]
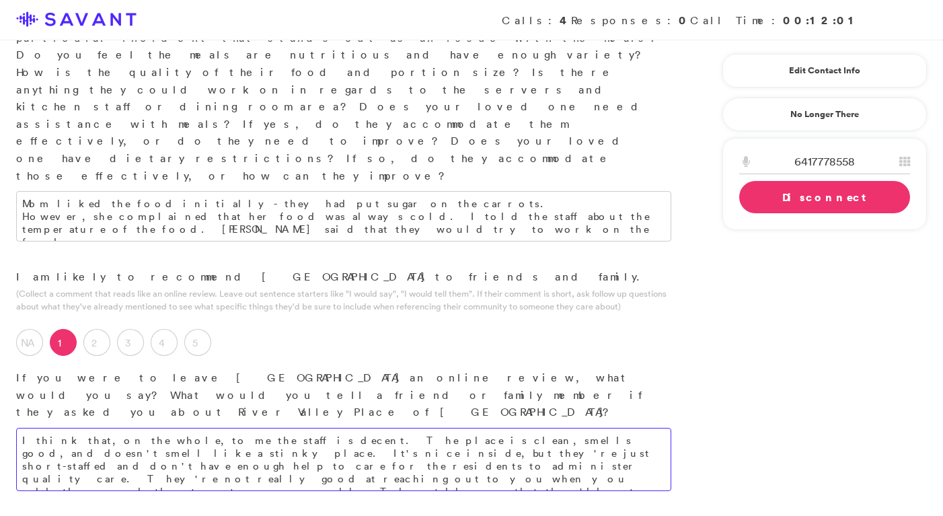
scroll to position [1666, 0]
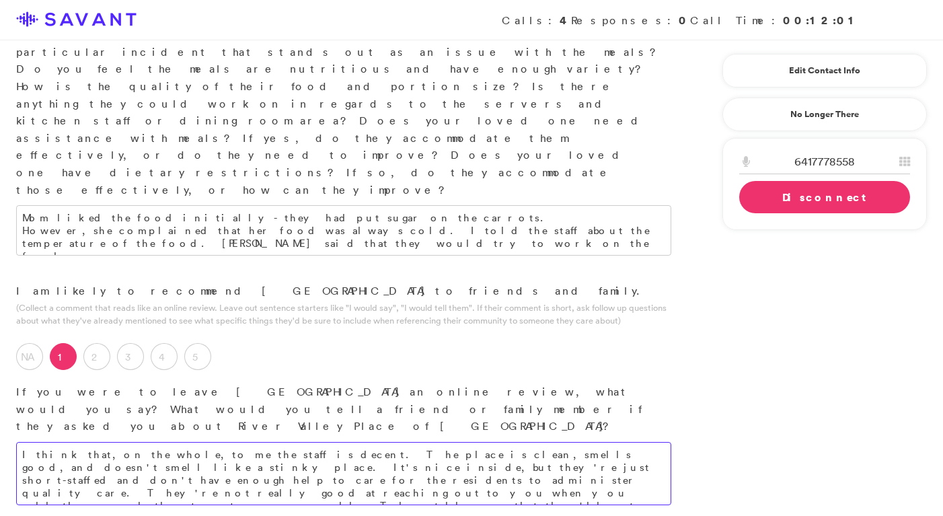
type textarea "I think that, on the whole, to me the staff is decent. The place is clean, smel…"
drag, startPoint x: 441, startPoint y: 192, endPoint x: 14, endPoint y: 196, distance: 427.1
type textarea "The one aide who administered my mother's medications was really nice. She even…"
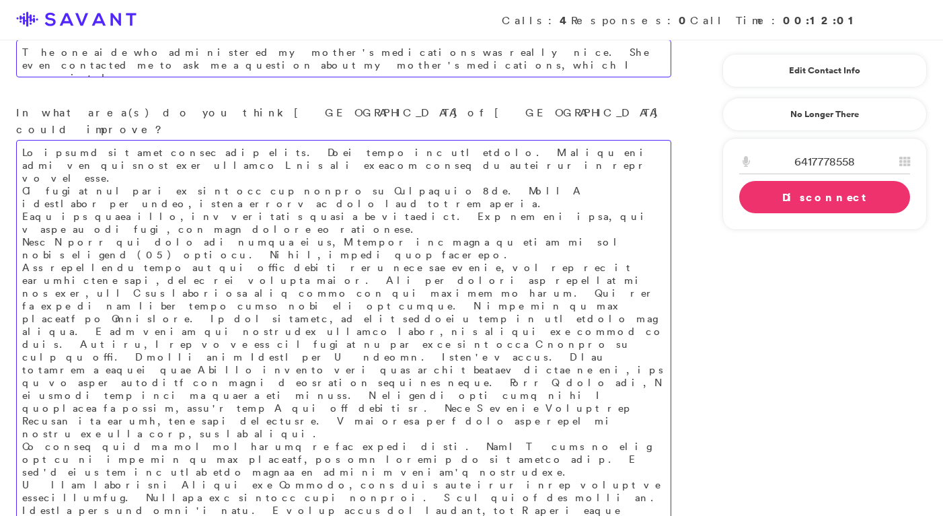
scroll to position [2299, 0]
